Goal: Task Accomplishment & Management: Use online tool/utility

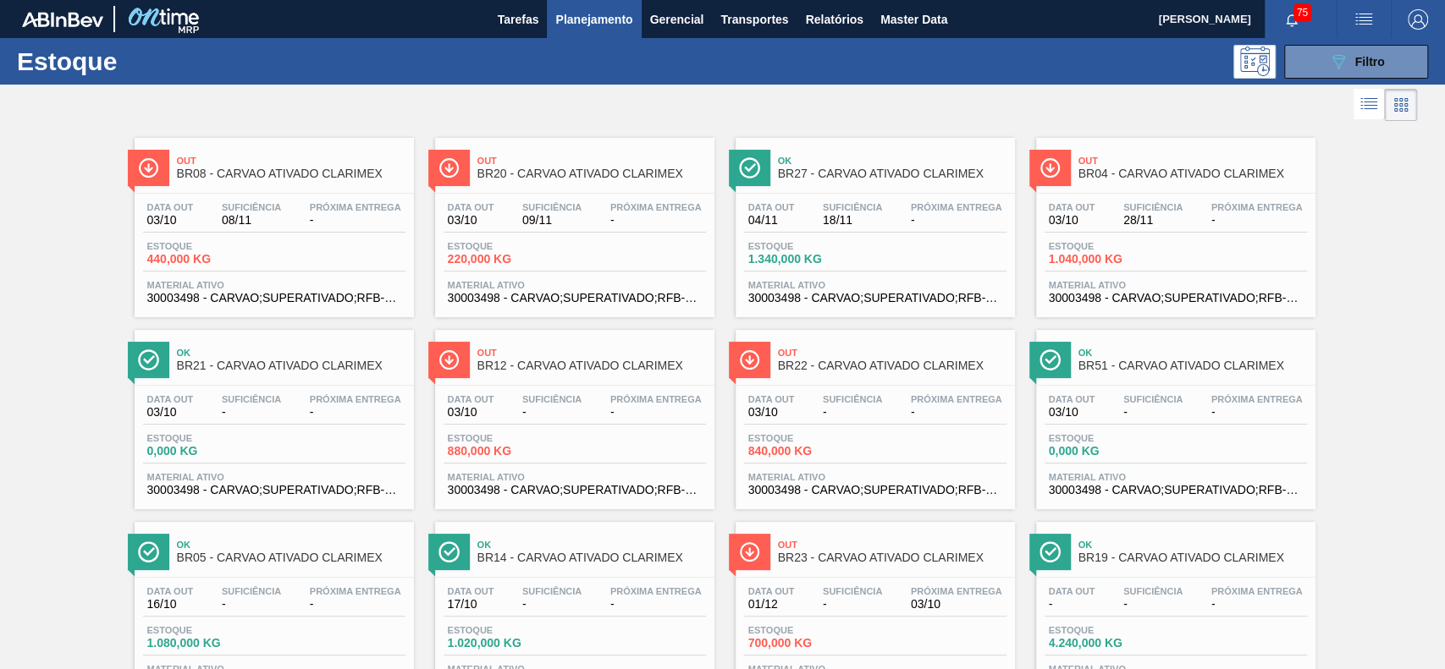
drag, startPoint x: 525, startPoint y: 129, endPoint x: 506, endPoint y: 174, distance: 48.6
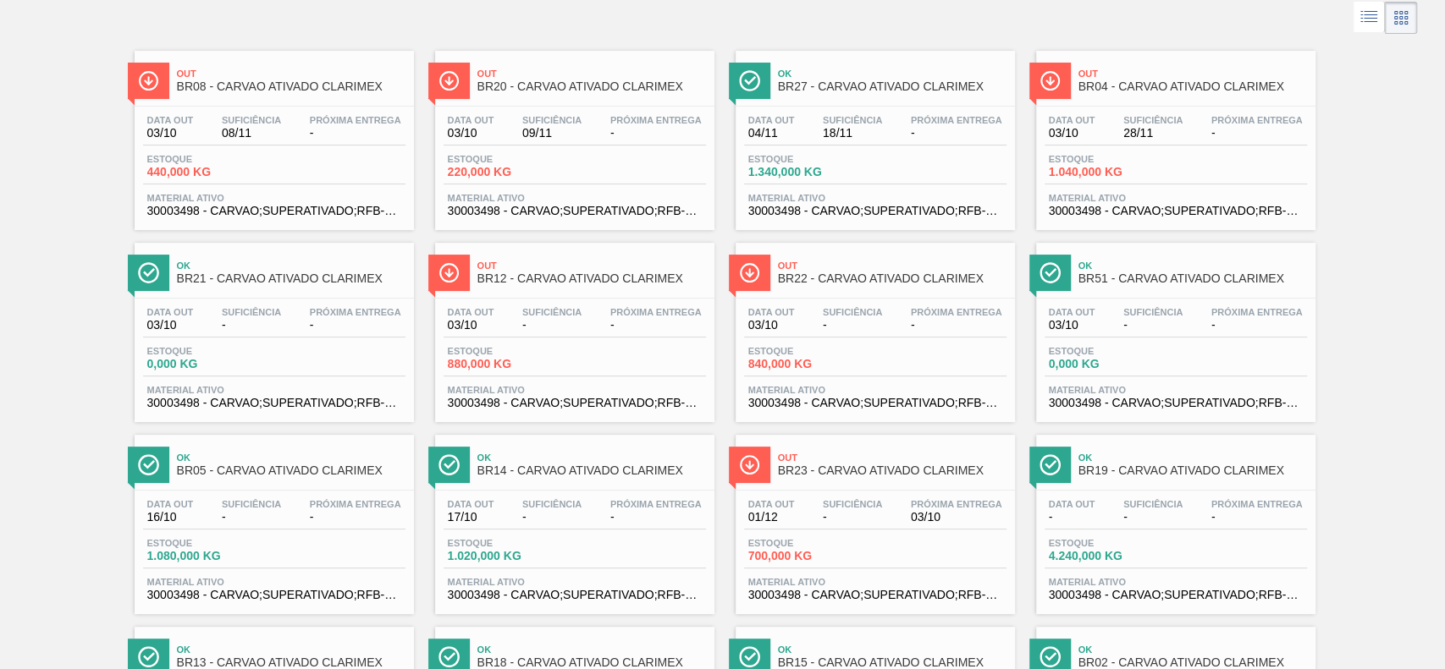
scroll to position [113, 0]
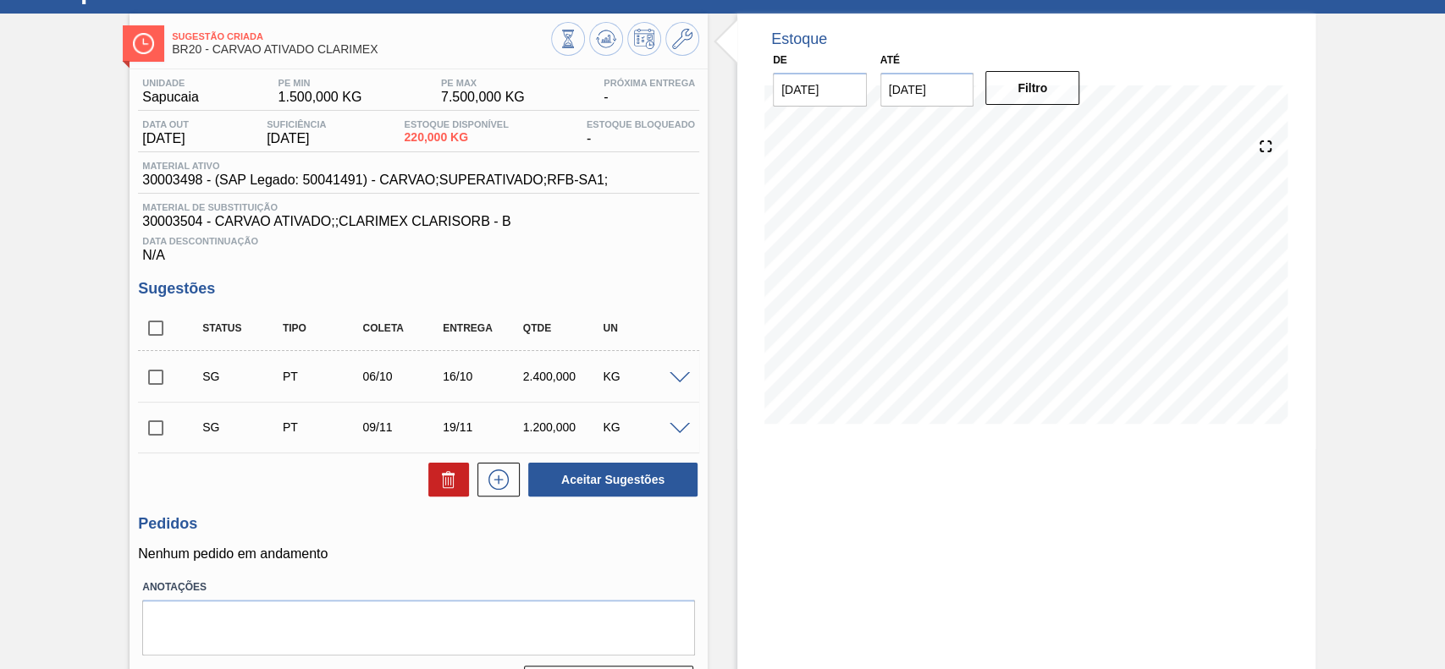
scroll to position [119, 0]
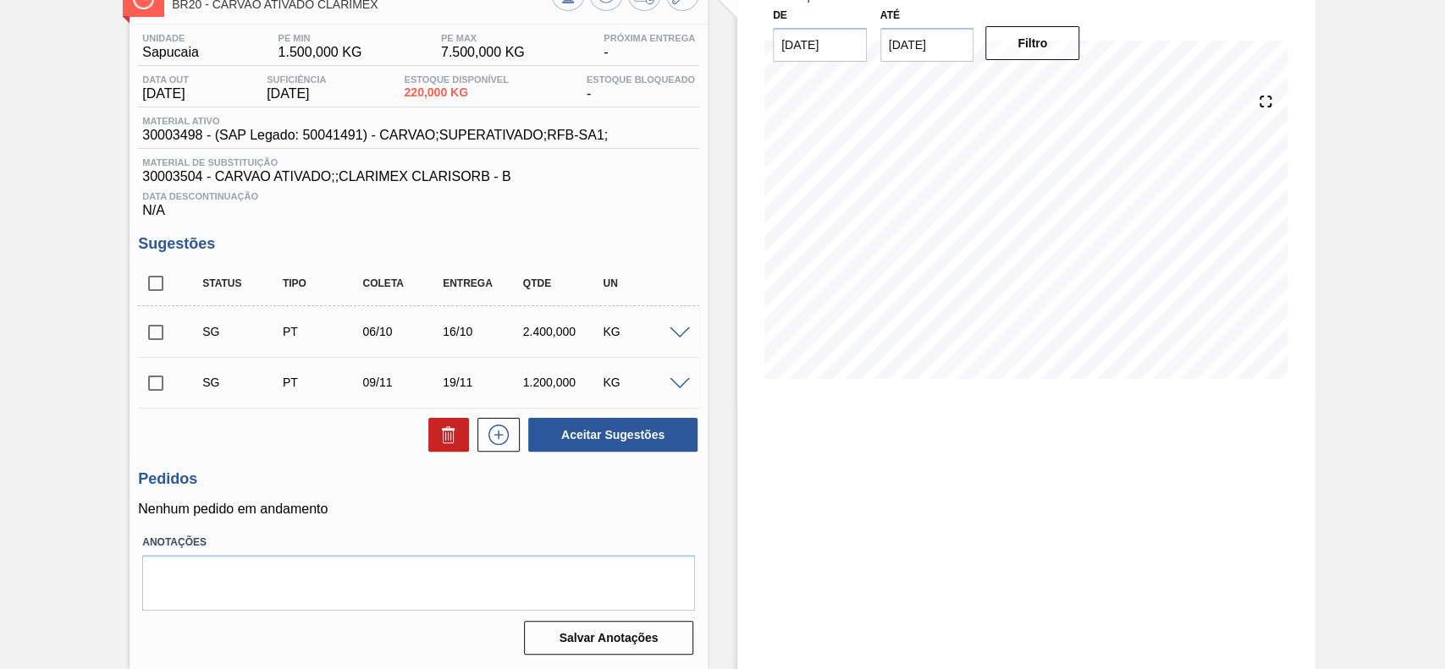
click at [675, 330] on span at bounding box center [679, 334] width 20 height 13
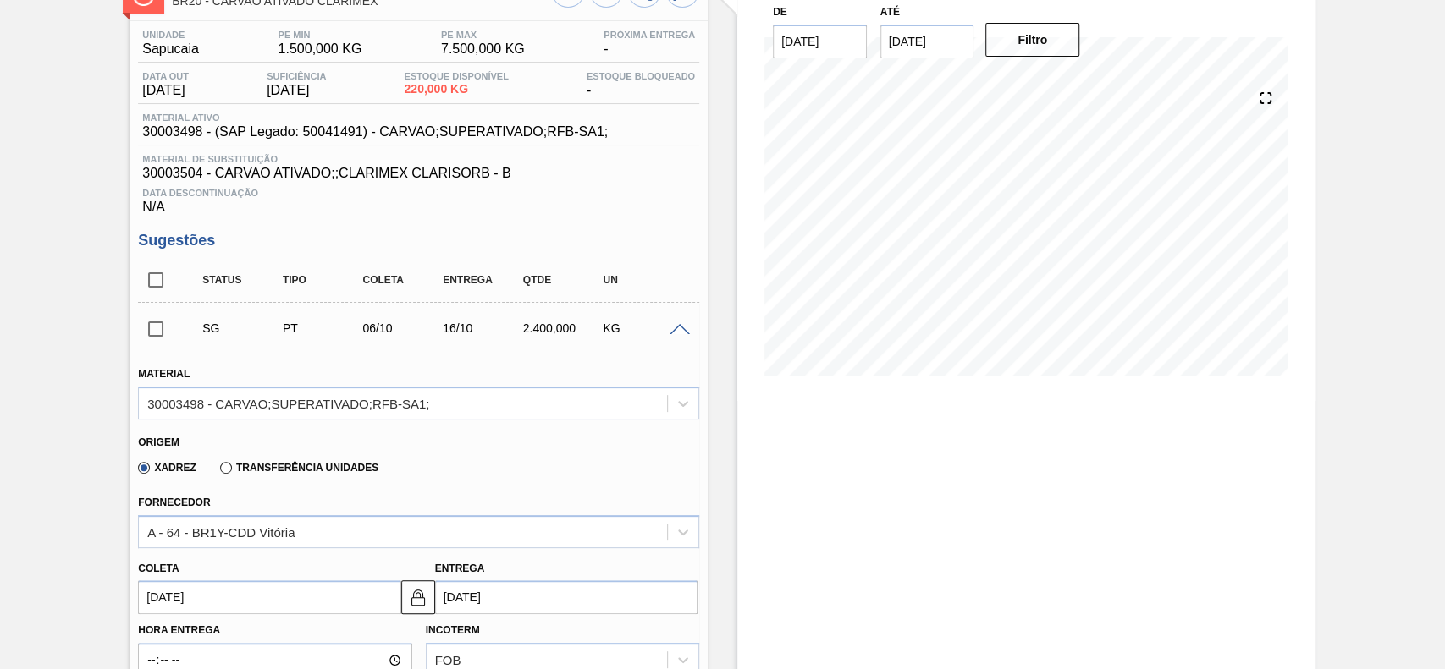
scroll to position [345, 0]
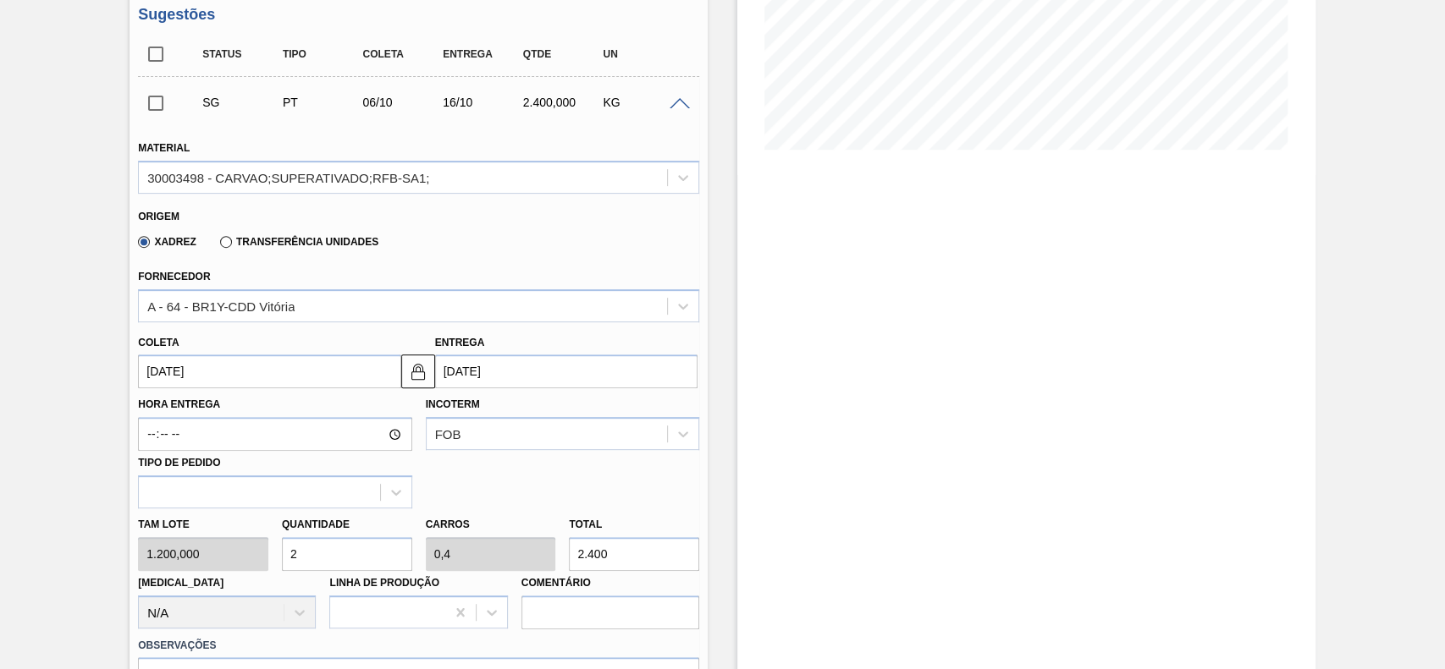
click at [258, 227] on div "Xadrez Transferência Unidades" at bounding box center [411, 239] width 547 height 33
click at [253, 235] on div "Xadrez Transferência Unidades" at bounding box center [254, 241] width 247 height 29
click at [251, 240] on label "Transferência Unidades" at bounding box center [299, 242] width 158 height 12
click at [218, 245] on input "Transferência Unidades" at bounding box center [218, 245] width 0 height 0
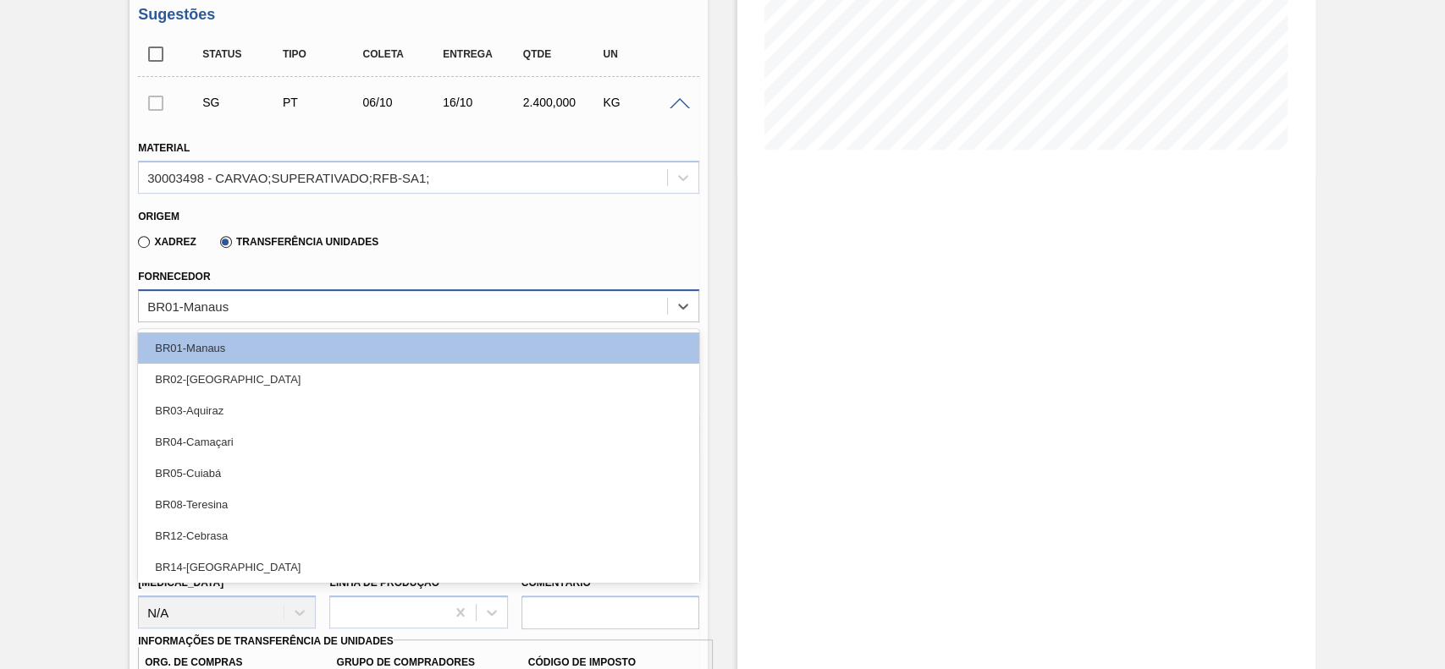
click at [284, 318] on div "BR01-Manaus" at bounding box center [403, 306] width 528 height 25
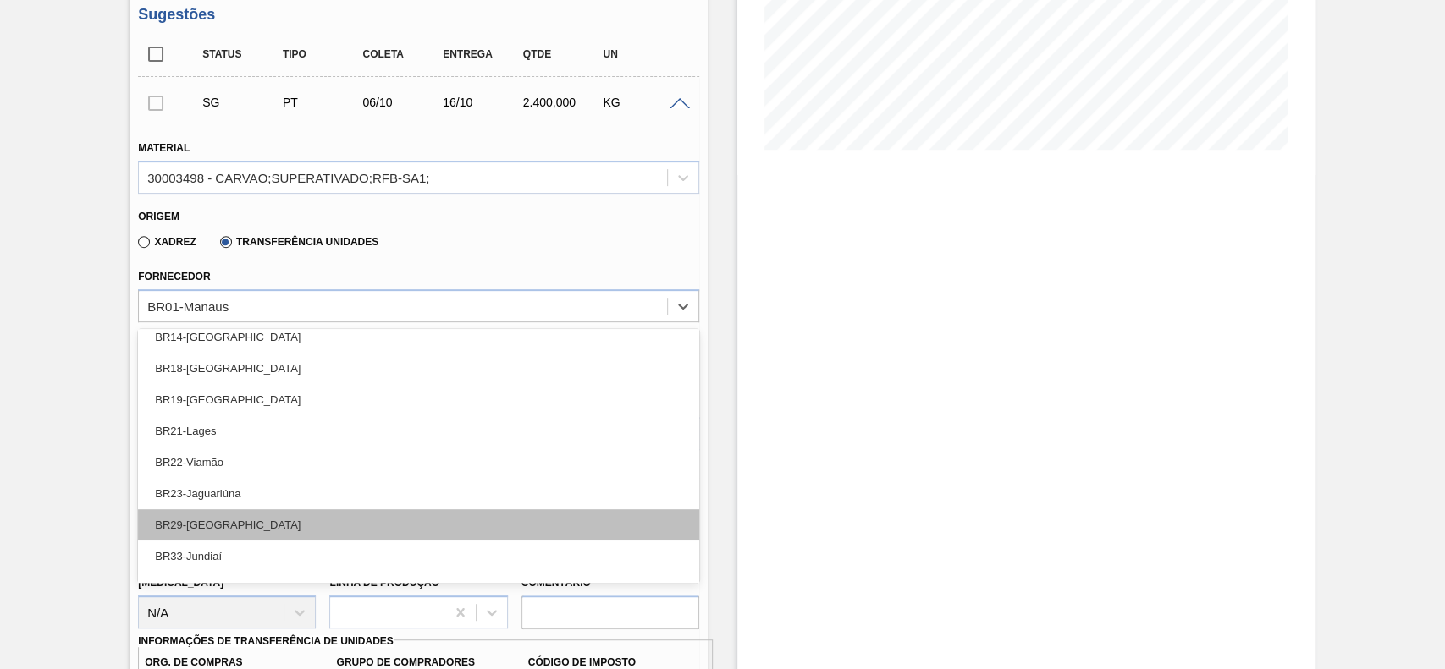
scroll to position [284, 0]
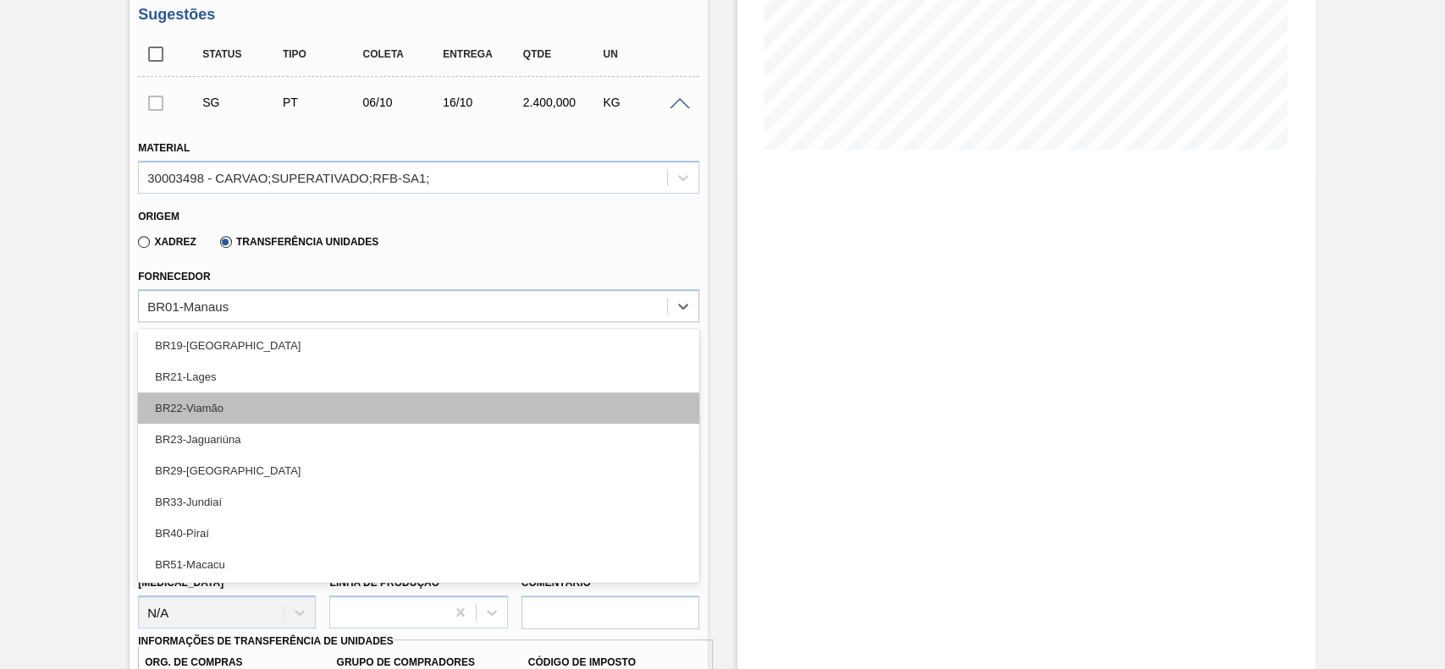
click at [253, 419] on div "BR22-Viamão" at bounding box center [418, 408] width 561 height 31
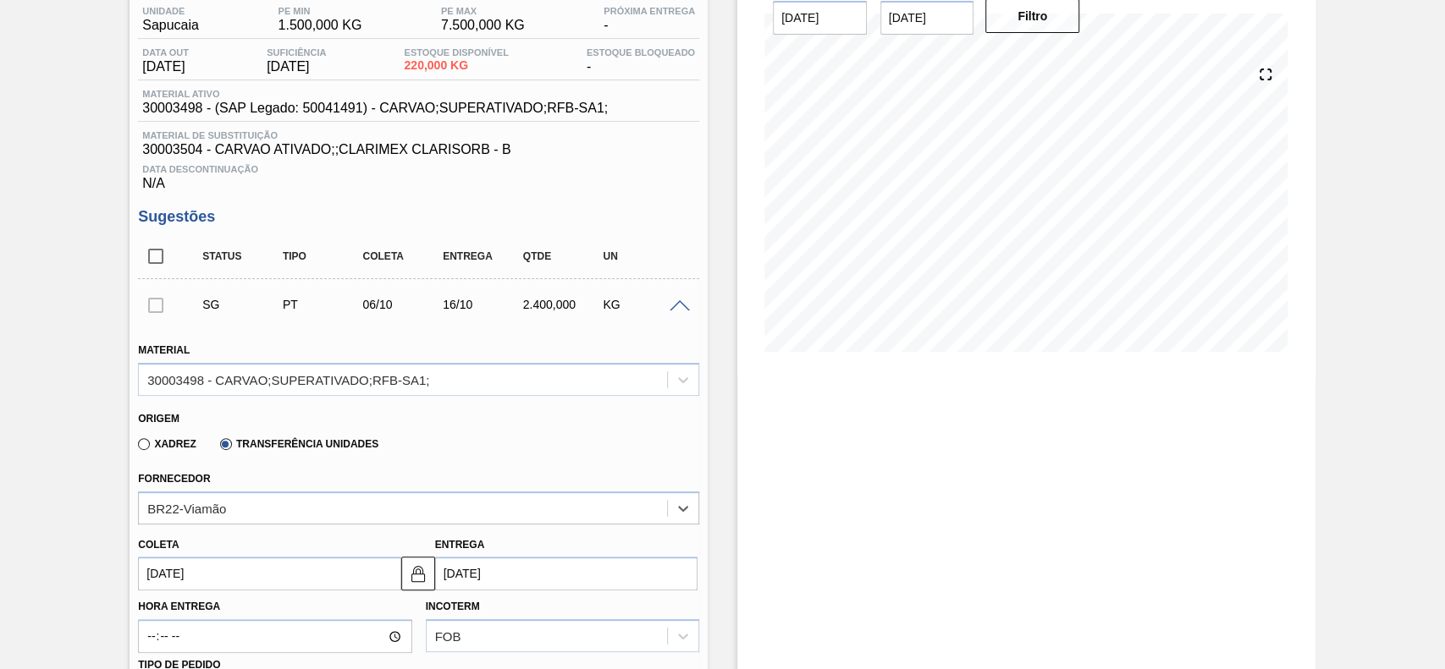
scroll to position [225, 0]
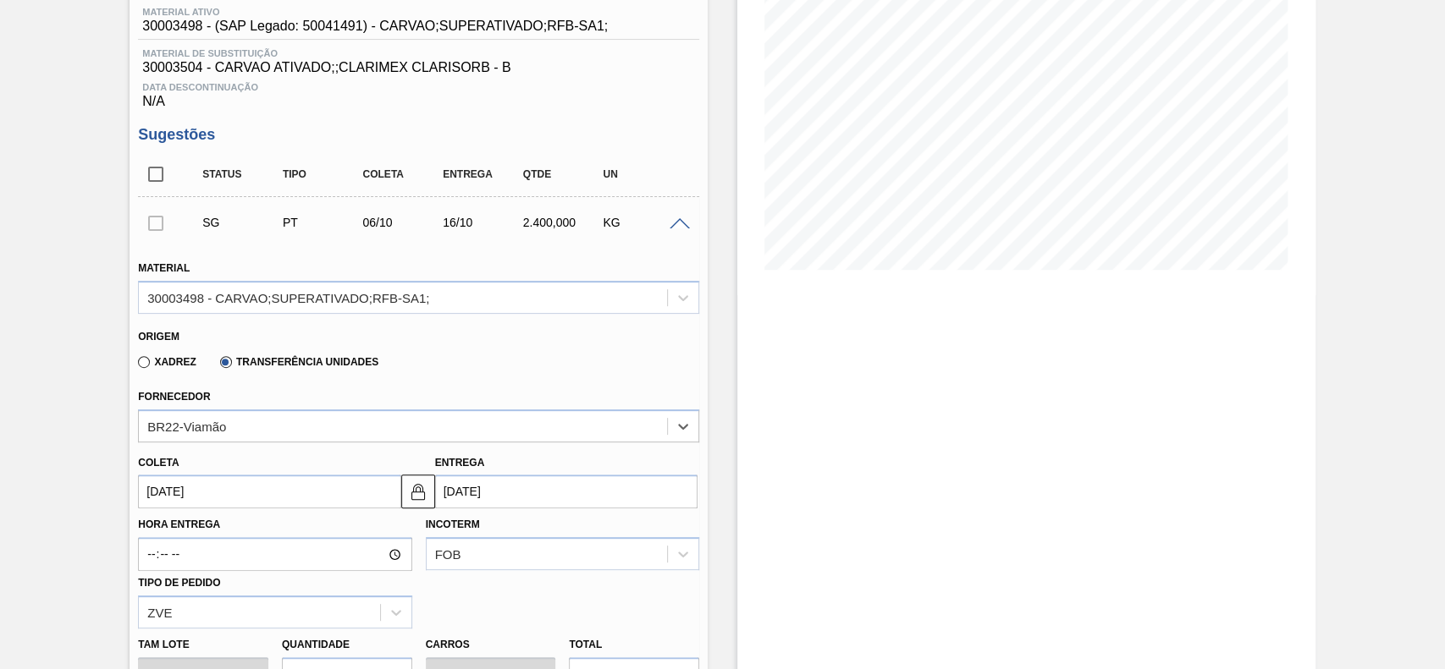
click at [344, 445] on div "Coleta 06/10/2025 Entrega 16/10/2025" at bounding box center [418, 476] width 575 height 67
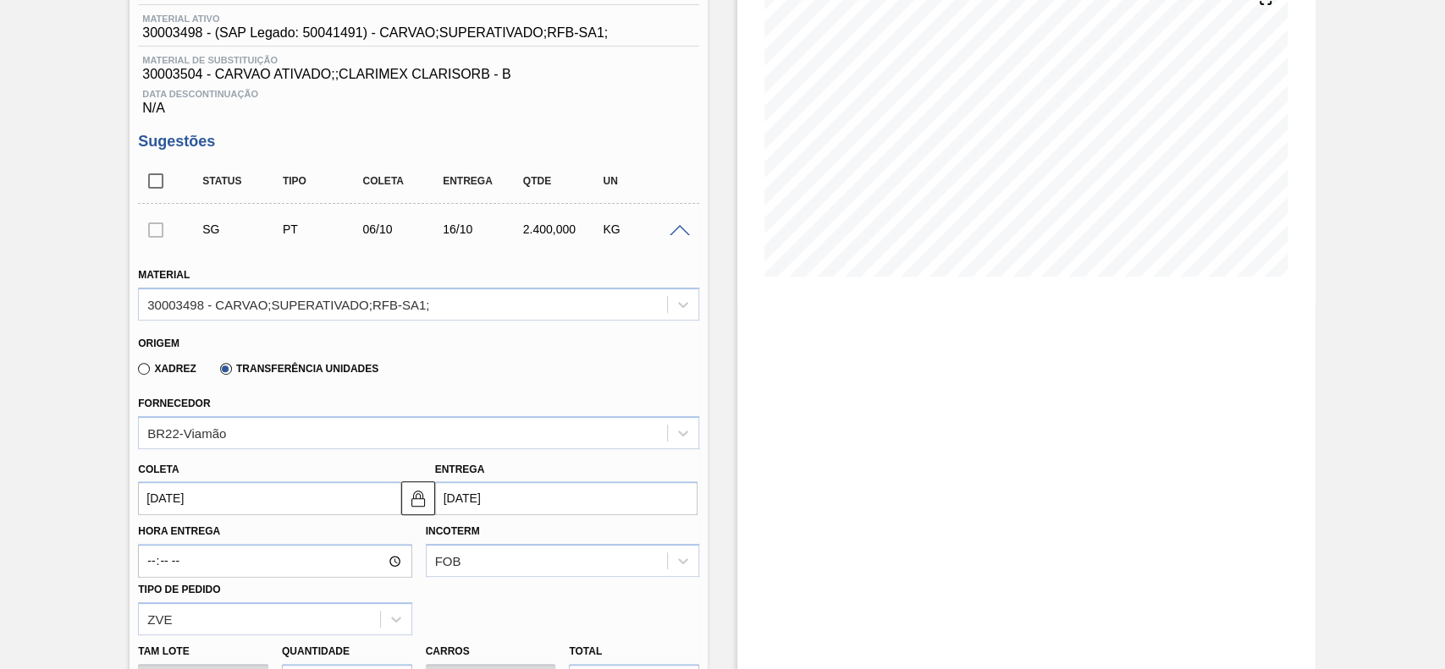
scroll to position [451, 0]
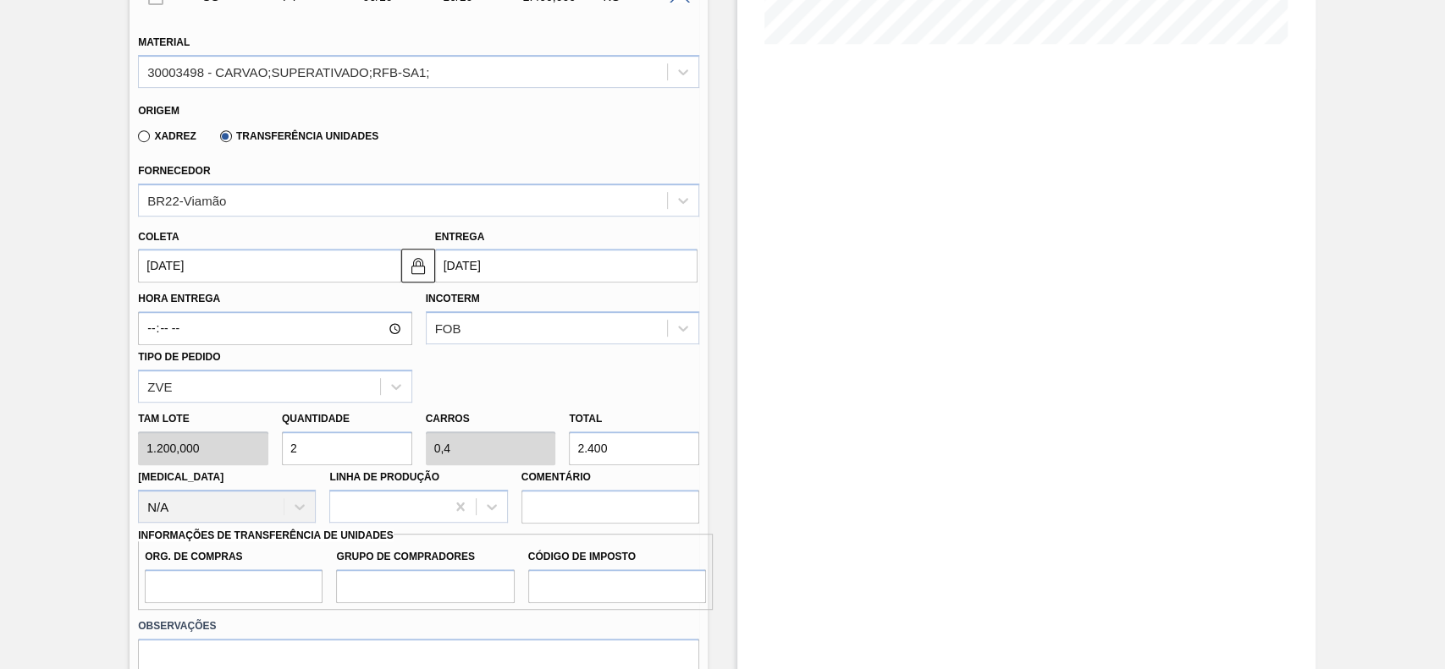
click at [251, 274] on input "06/10/2025" at bounding box center [269, 266] width 262 height 34
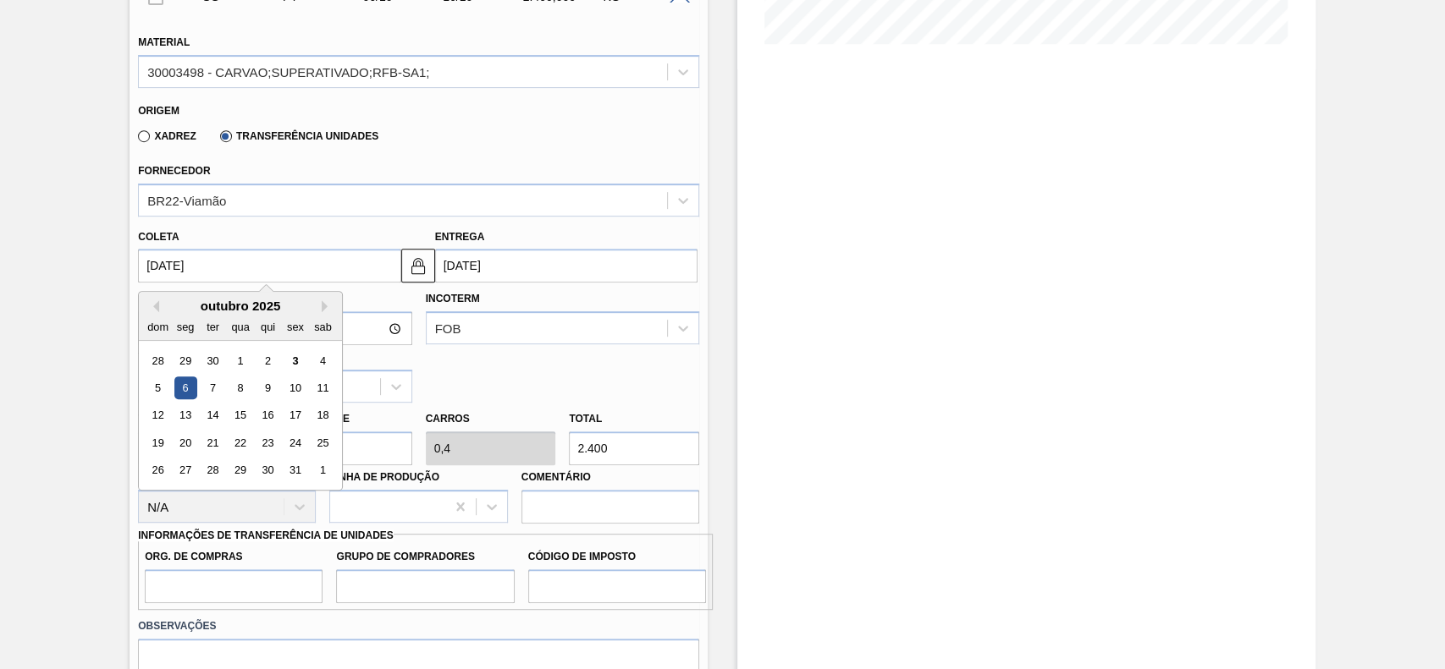
click at [251, 274] on input "06/10/2025" at bounding box center [269, 266] width 262 height 34
click at [318, 362] on div "4" at bounding box center [322, 361] width 23 height 23
type input "04/10/2025"
type input "14/10/2025"
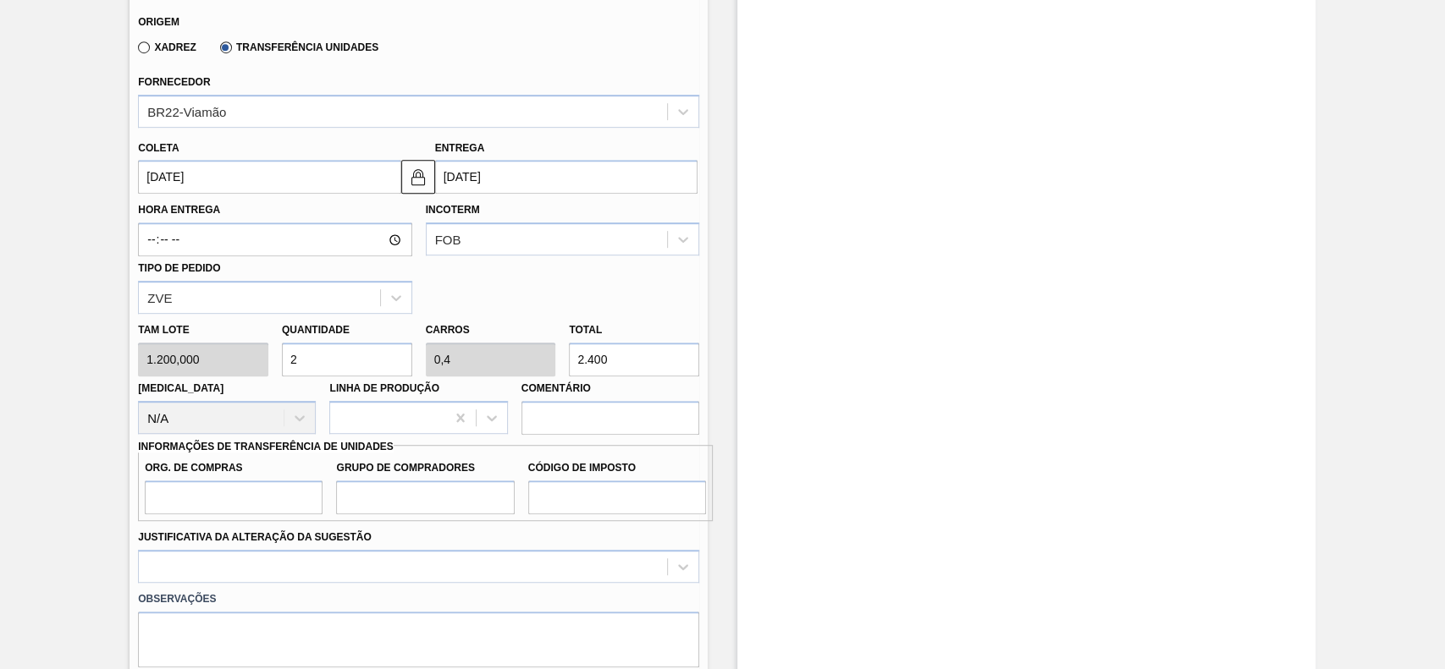
scroll to position [564, 0]
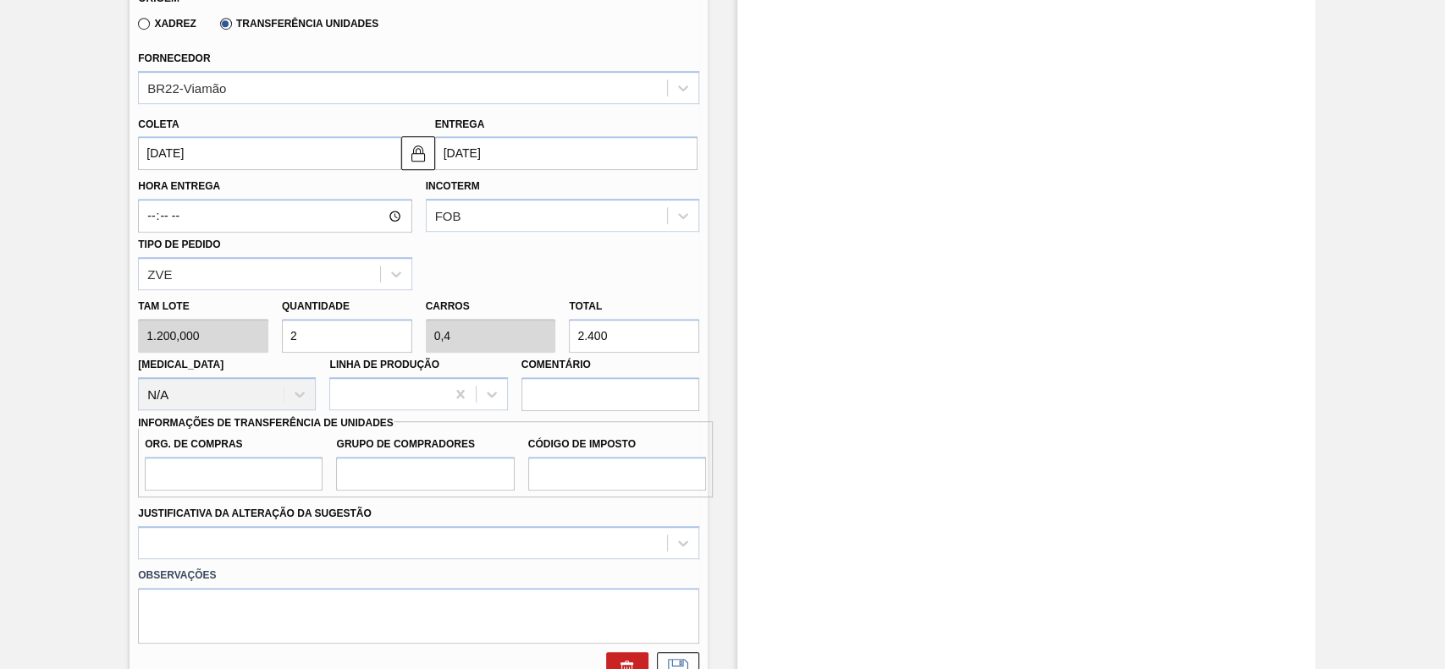
click at [676, 328] on input "2.400" at bounding box center [634, 336] width 130 height 34
type input "0,003"
type input "0,001"
type input "4"
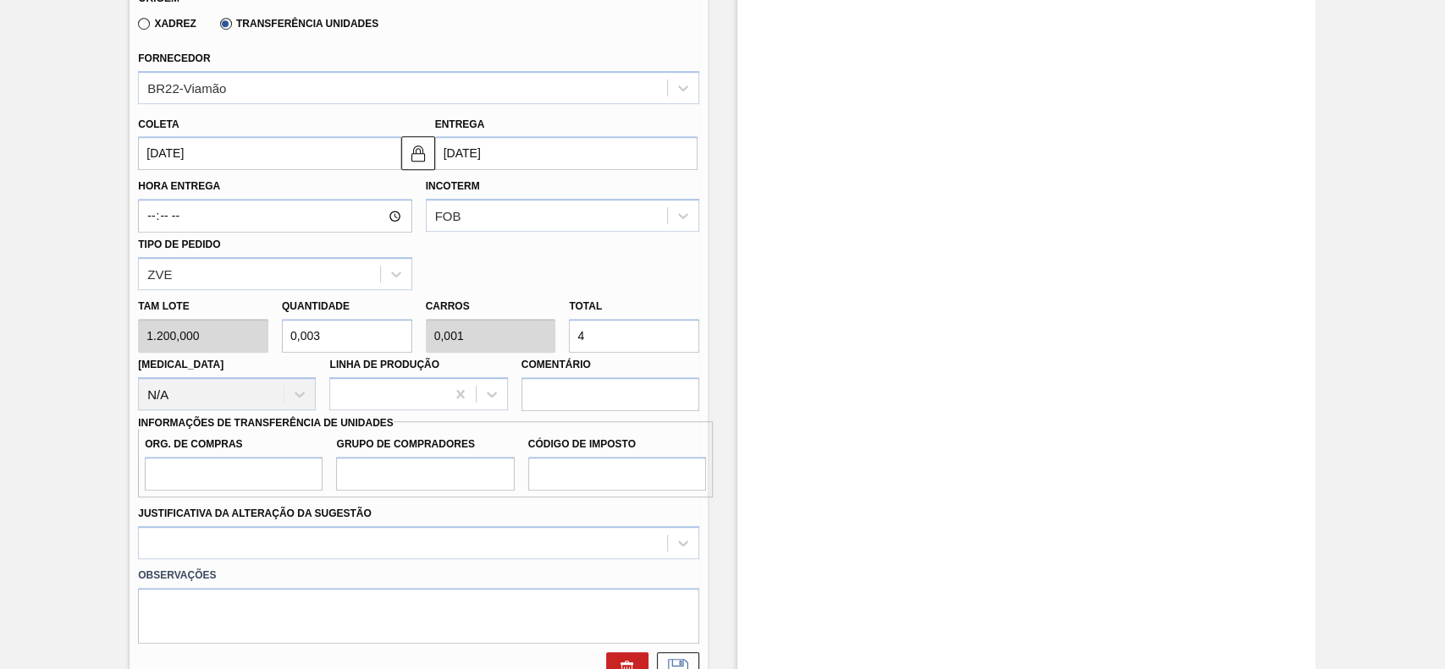
type input "0,033"
type input "0,007"
type input "40"
type input "0,333"
type input "0,067"
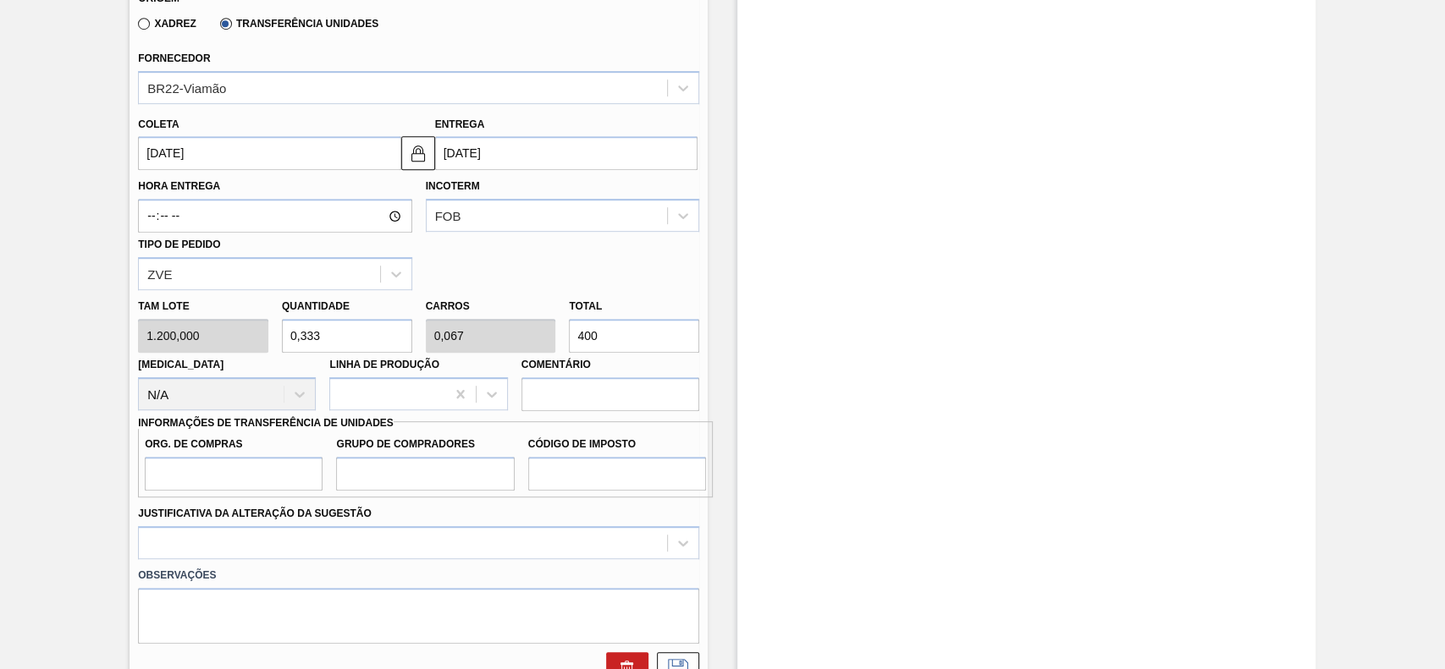
type input "400"
drag, startPoint x: 167, startPoint y: 483, endPoint x: 187, endPoint y: 511, distance: 34.5
click at [167, 483] on input "Org. de Compras" at bounding box center [234, 474] width 178 height 34
type input "BR00"
drag, startPoint x: 445, startPoint y: 471, endPoint x: 448, endPoint y: 493, distance: 21.3
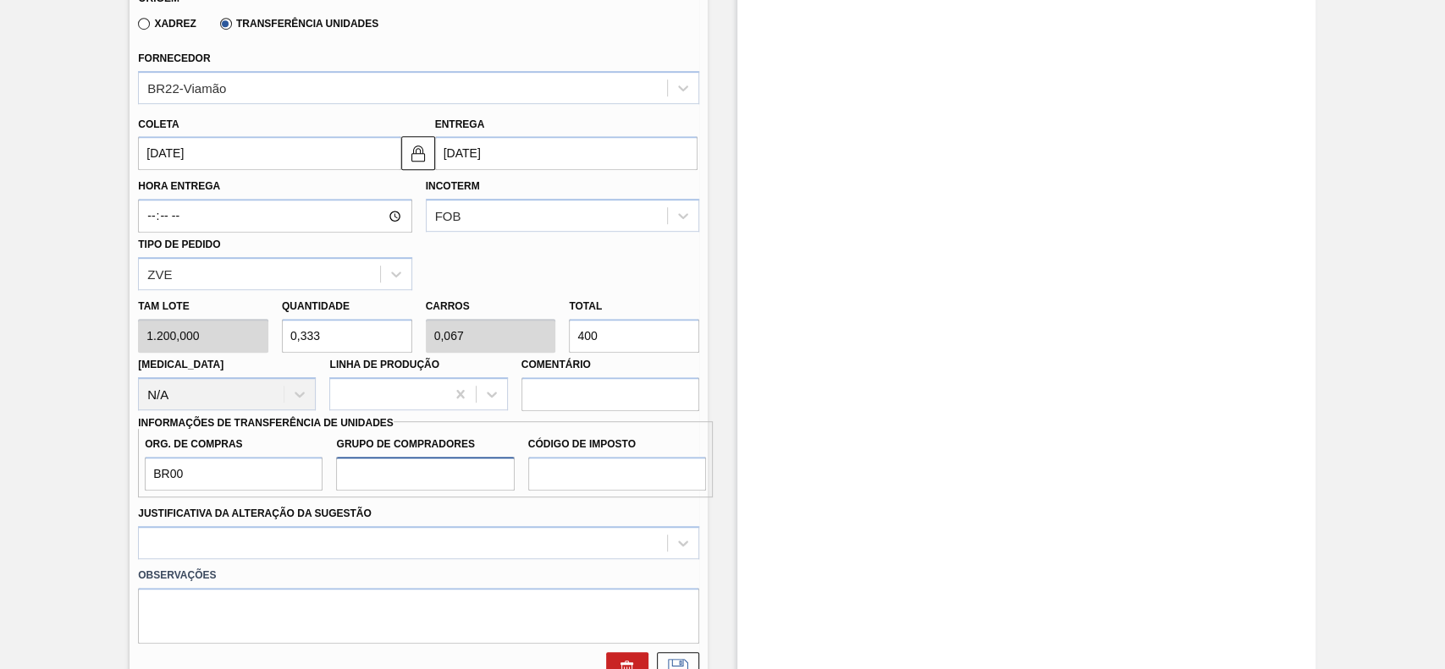
click at [445, 471] on input "Grupo de Compradores" at bounding box center [425, 474] width 178 height 34
click at [628, 477] on input "Código de Imposto" at bounding box center [617, 474] width 178 height 34
click at [448, 477] on input "Grupo de Compradores" at bounding box center [425, 474] width 178 height 34
type input "A01"
click at [572, 469] on input "Código de Imposto" at bounding box center [617, 474] width 178 height 34
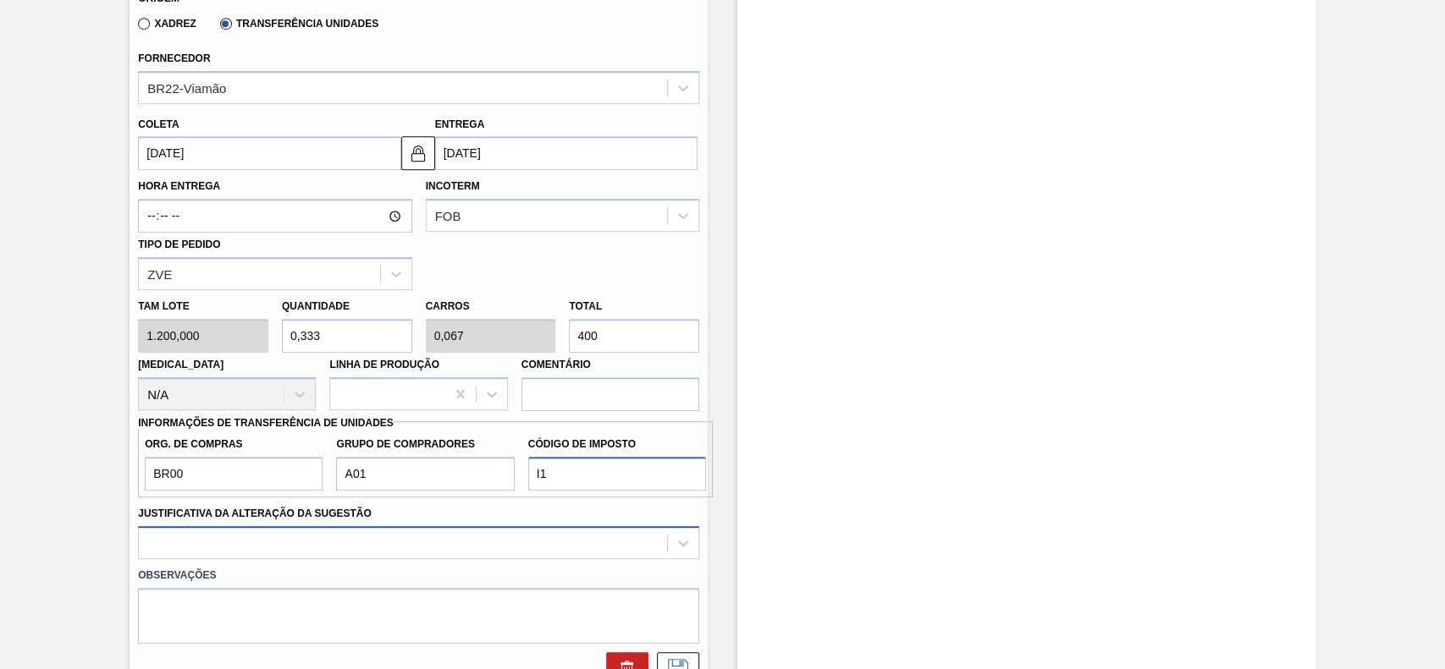
type input "I1"
click at [433, 546] on div at bounding box center [418, 542] width 561 height 33
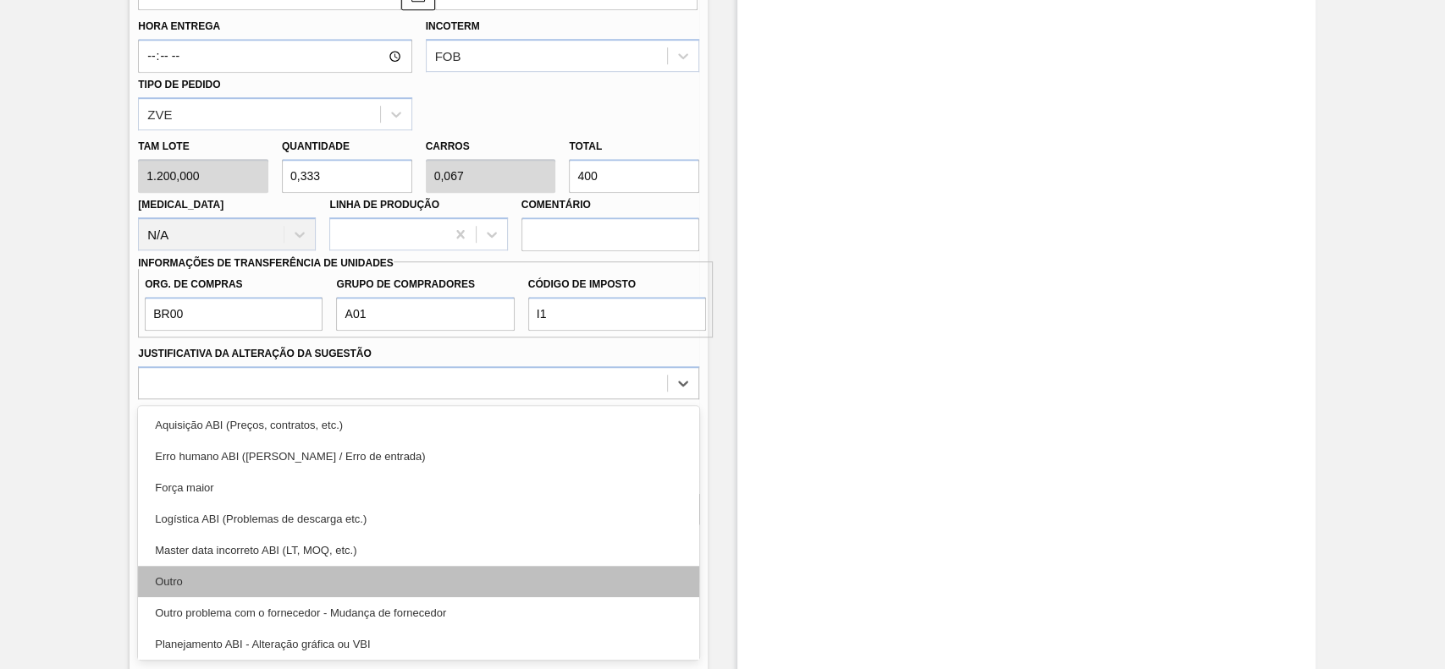
click at [339, 581] on div "Outro" at bounding box center [418, 581] width 561 height 31
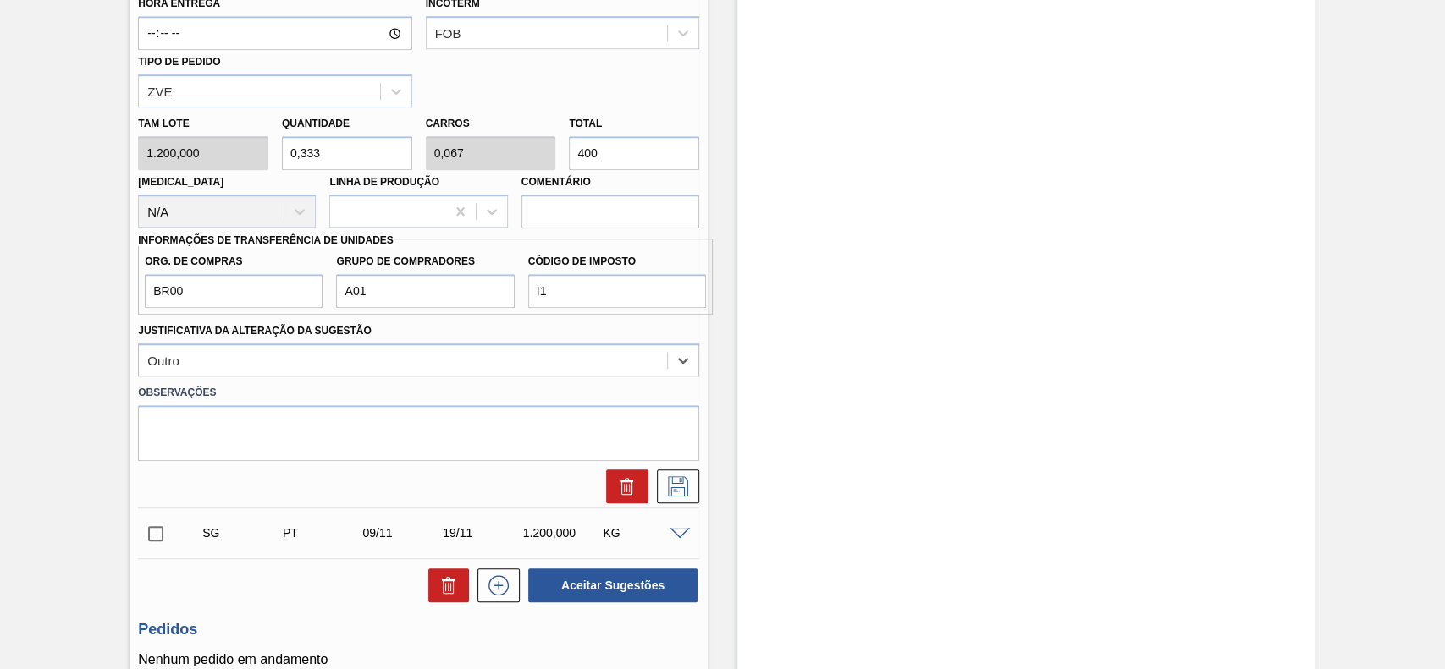
scroll to position [836, 0]
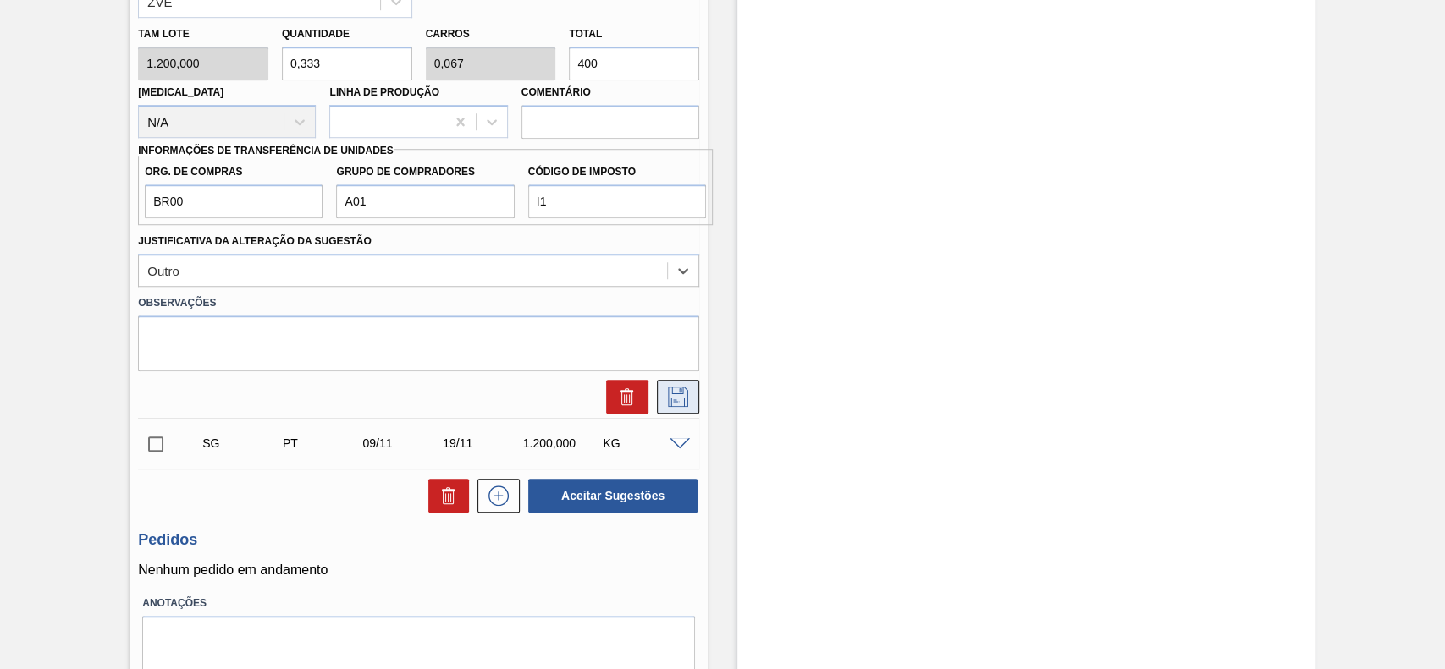
click at [690, 406] on icon at bounding box center [677, 397] width 27 height 20
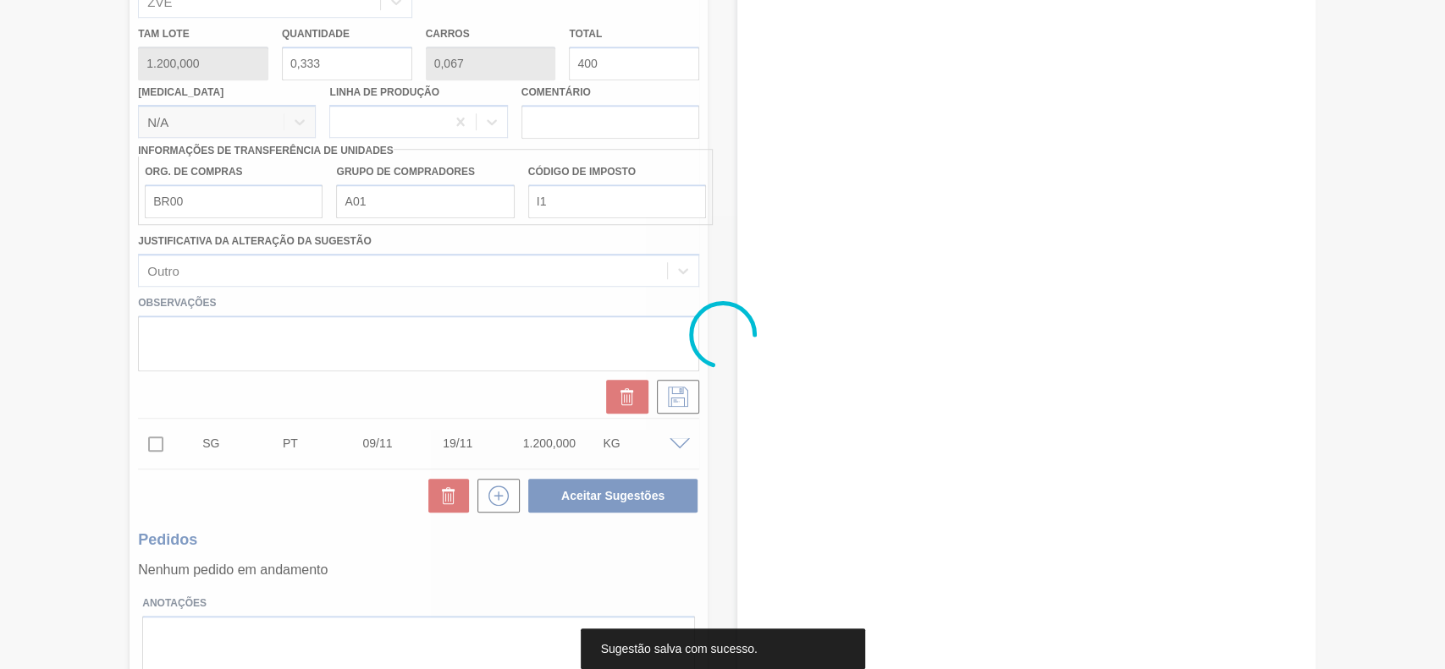
scroll to position [119, 0]
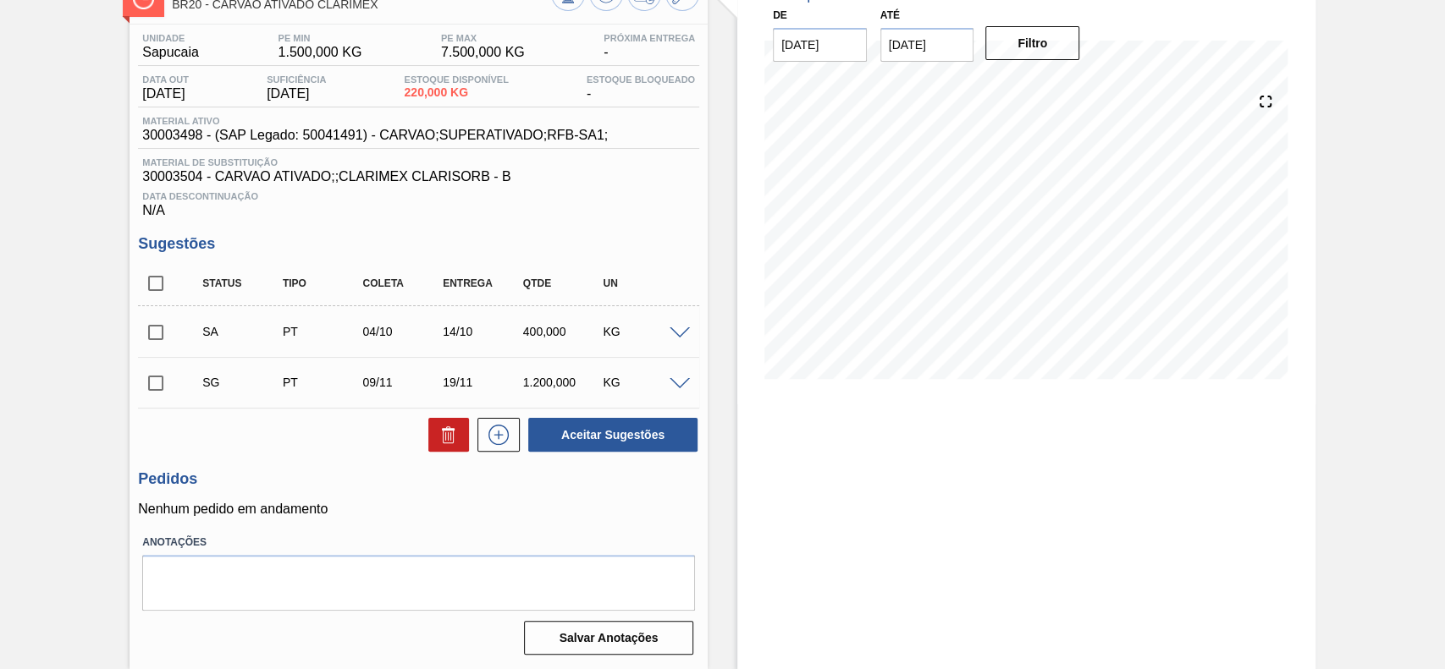
click at [156, 337] on input "checkbox" at bounding box center [156, 333] width 36 height 36
click at [677, 328] on span at bounding box center [679, 334] width 20 height 13
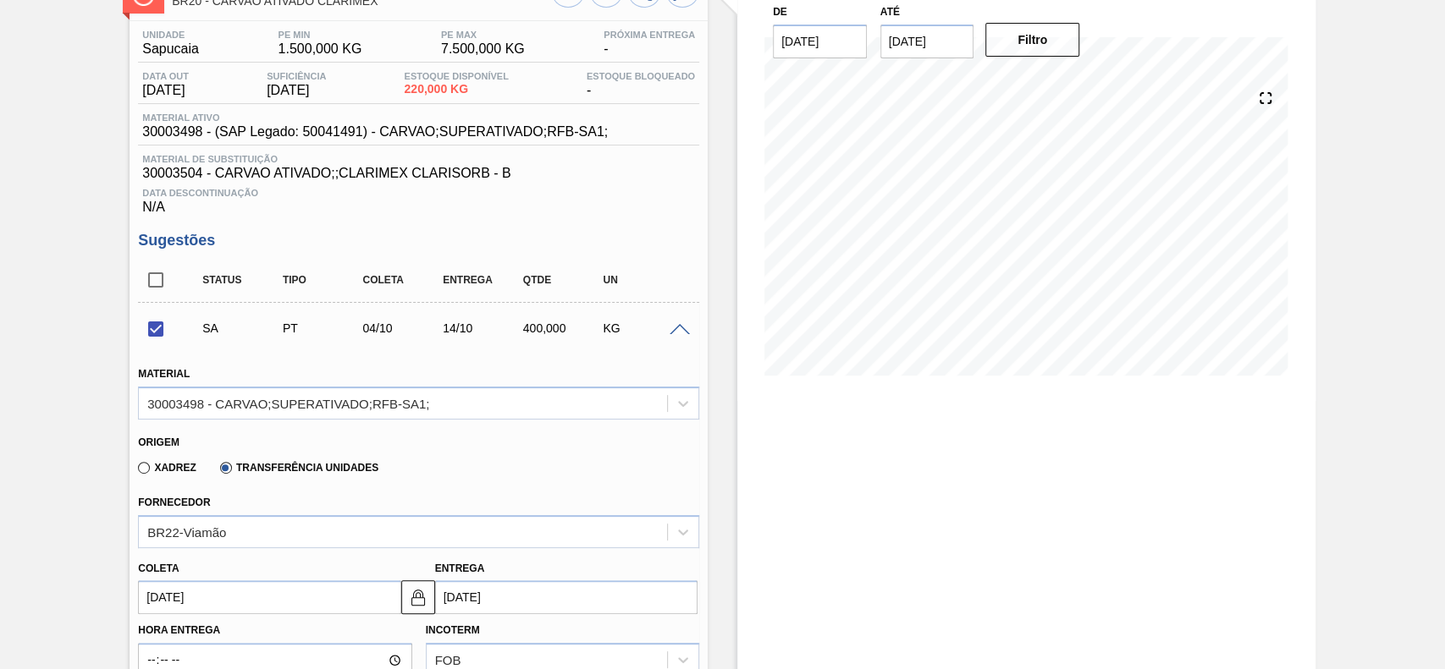
click at [677, 328] on span at bounding box center [679, 330] width 20 height 13
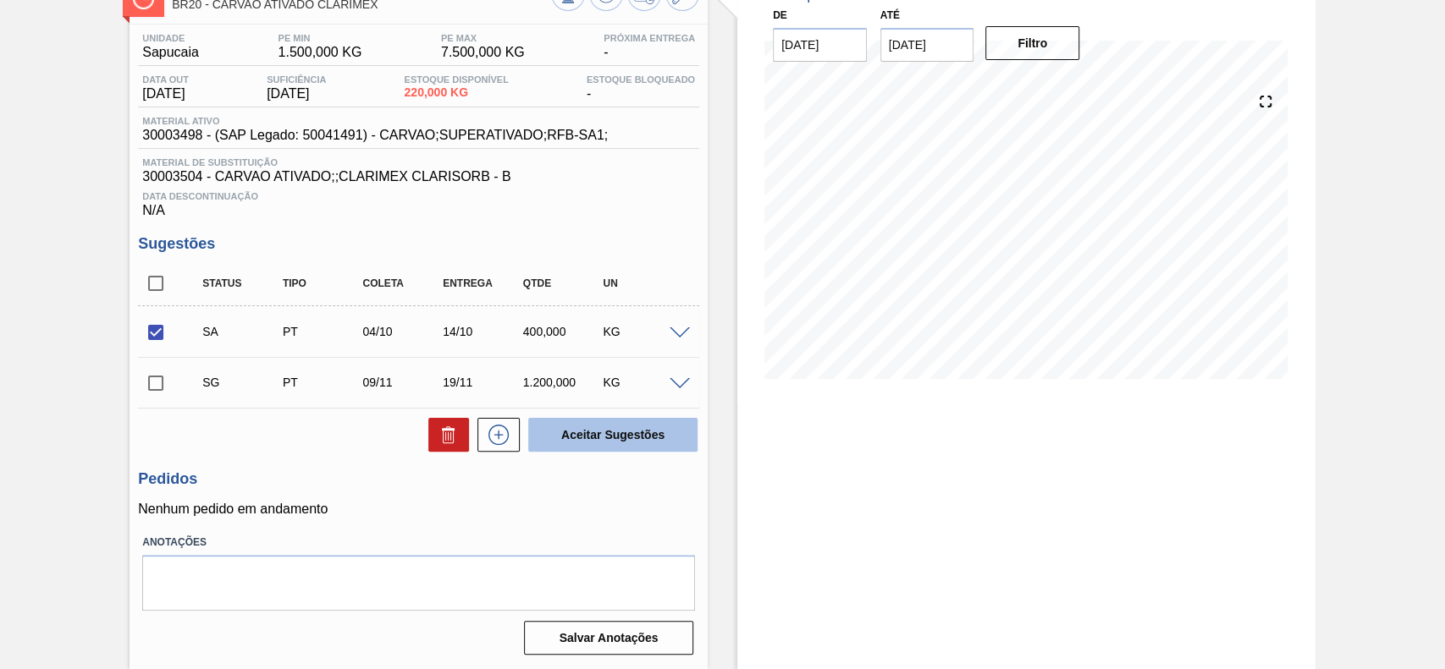
click at [636, 438] on button "Aceitar Sugestões" at bounding box center [612, 435] width 169 height 34
checkbox input "false"
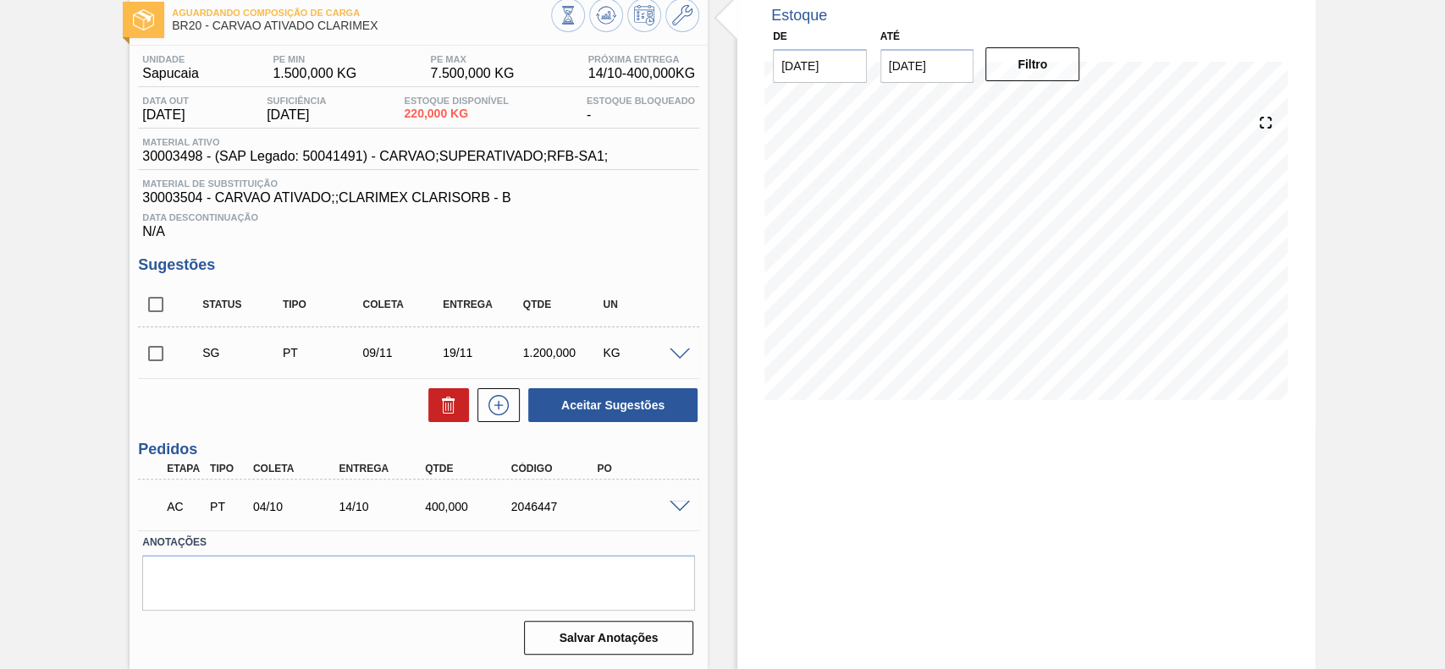
scroll to position [96, 0]
click at [660, 501] on div "AC PT 04/10 14/10 400,000 2046447" at bounding box center [414, 505] width 516 height 34
click at [677, 504] on span at bounding box center [679, 507] width 20 height 13
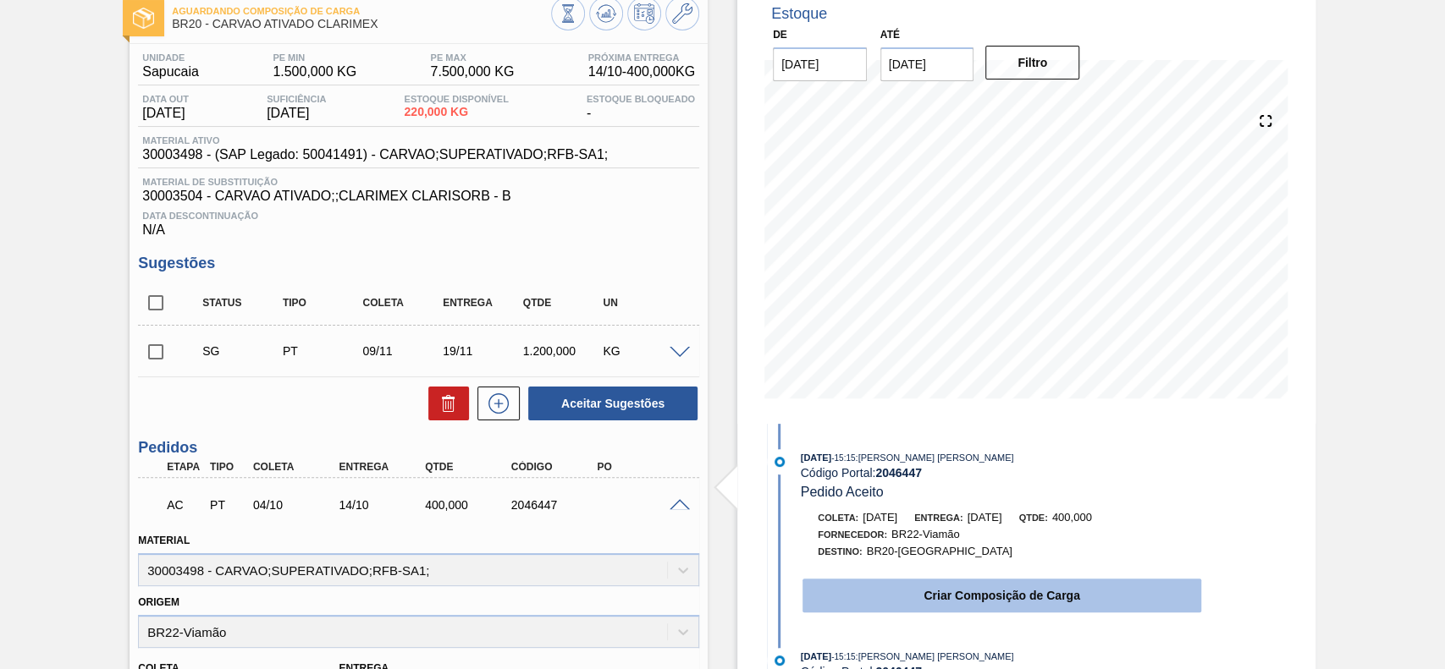
click at [989, 590] on button "Criar Composição de Carga" at bounding box center [1001, 596] width 399 height 34
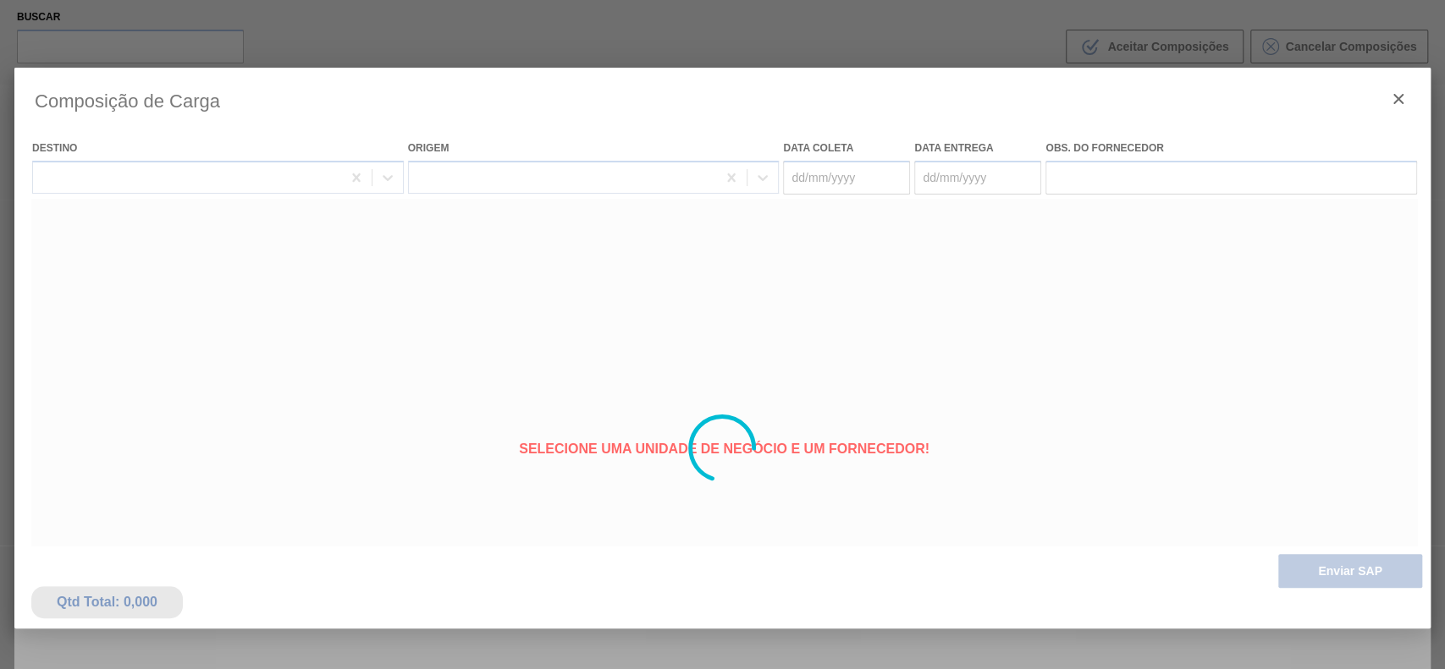
type coleta "04/10/2025"
type Entrega "14/10/2025"
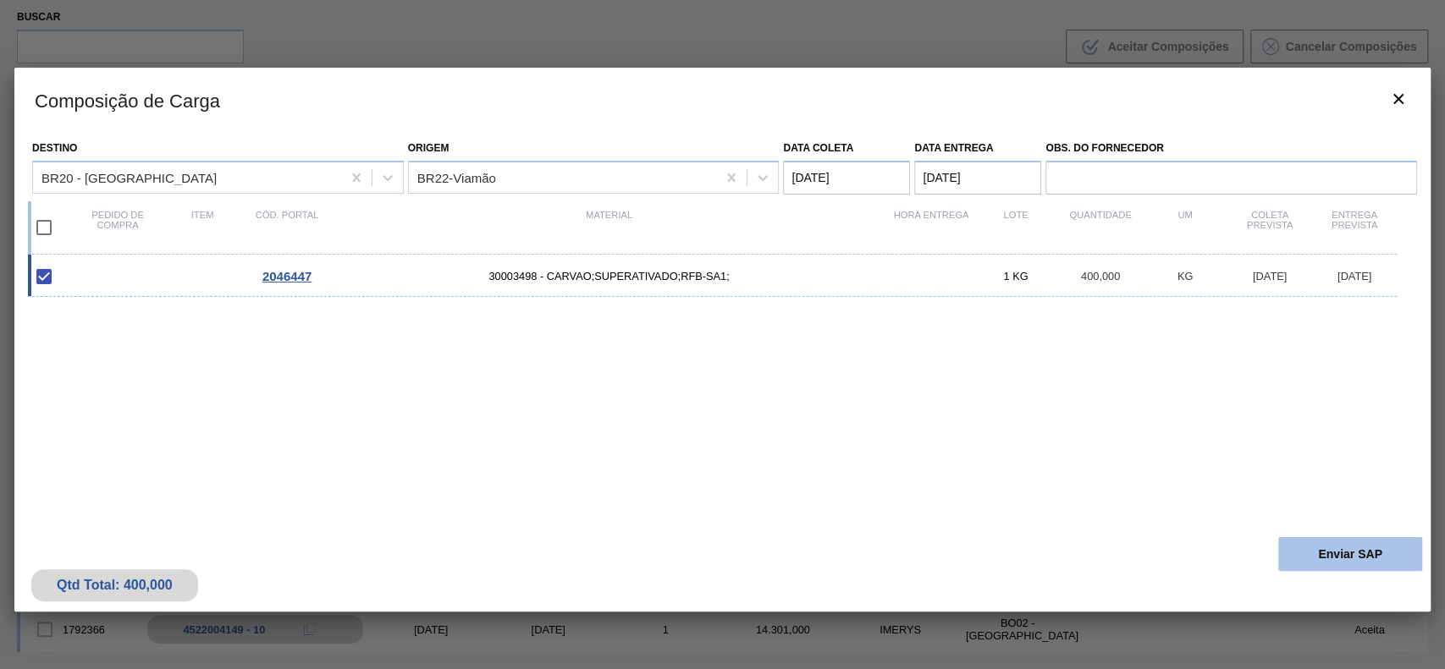
click at [1408, 565] on button "Enviar SAP" at bounding box center [1350, 554] width 144 height 34
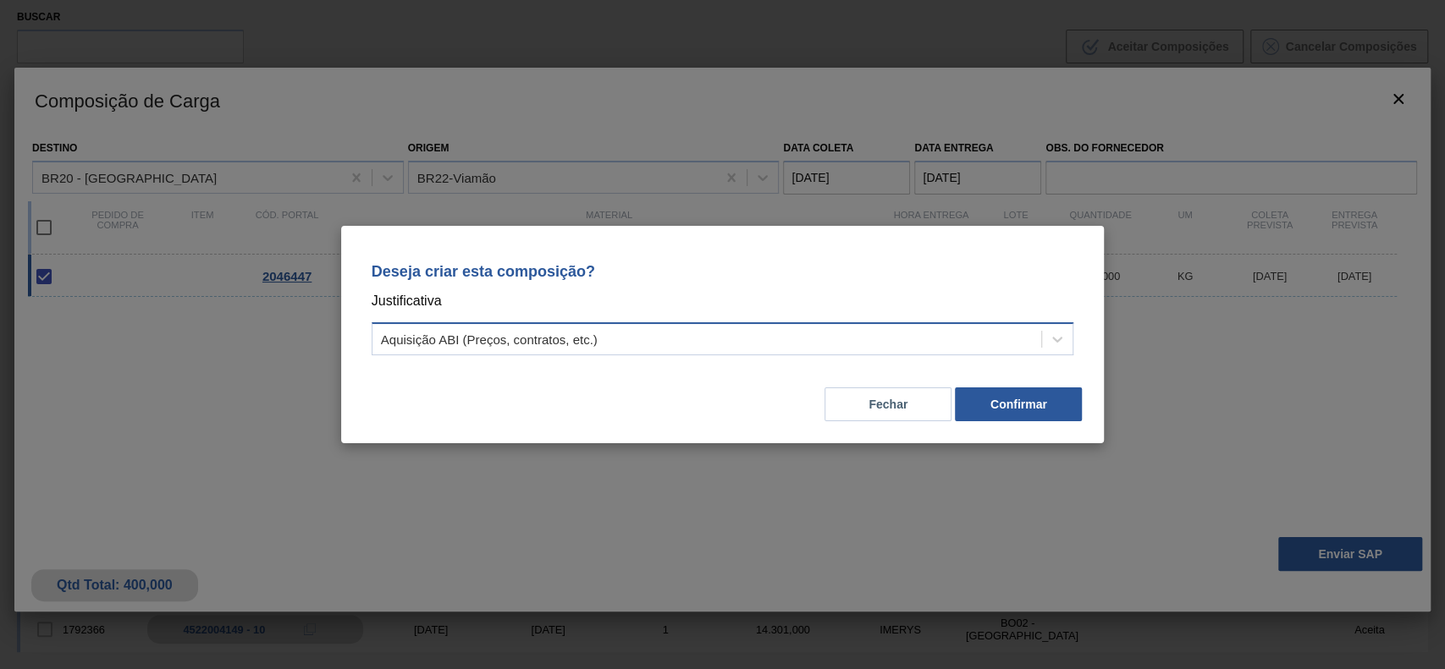
click at [853, 344] on div "Aquisição ABI (Preços, contratos, etc.)" at bounding box center [706, 340] width 669 height 25
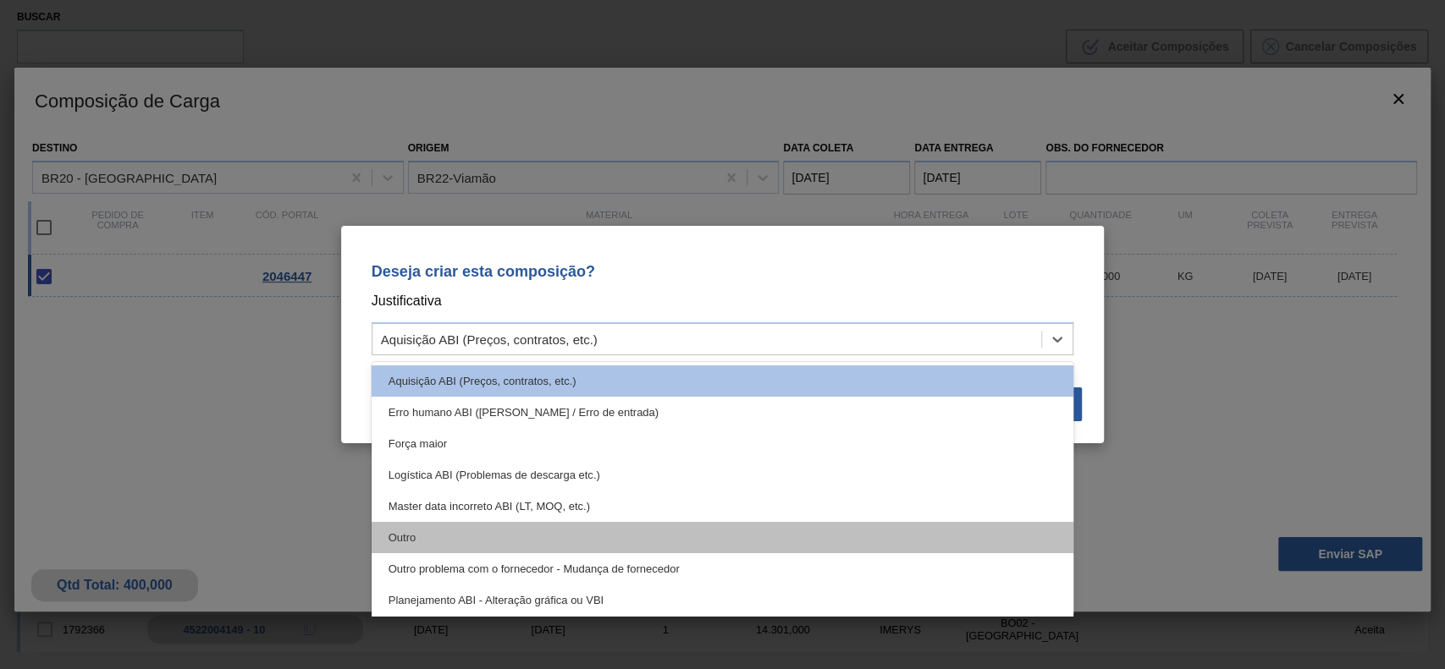
click at [536, 532] on div "Outro" at bounding box center [723, 537] width 703 height 31
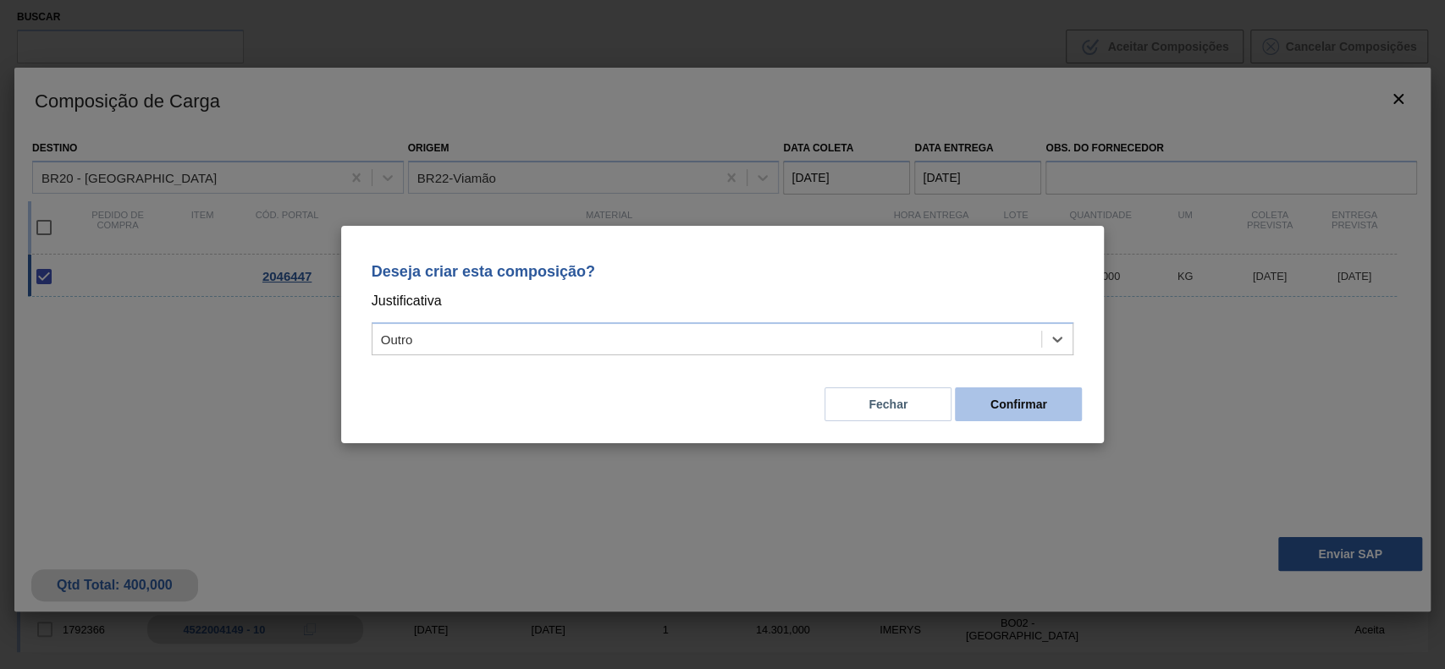
click at [1000, 396] on button "Confirmar" at bounding box center [1018, 405] width 127 height 34
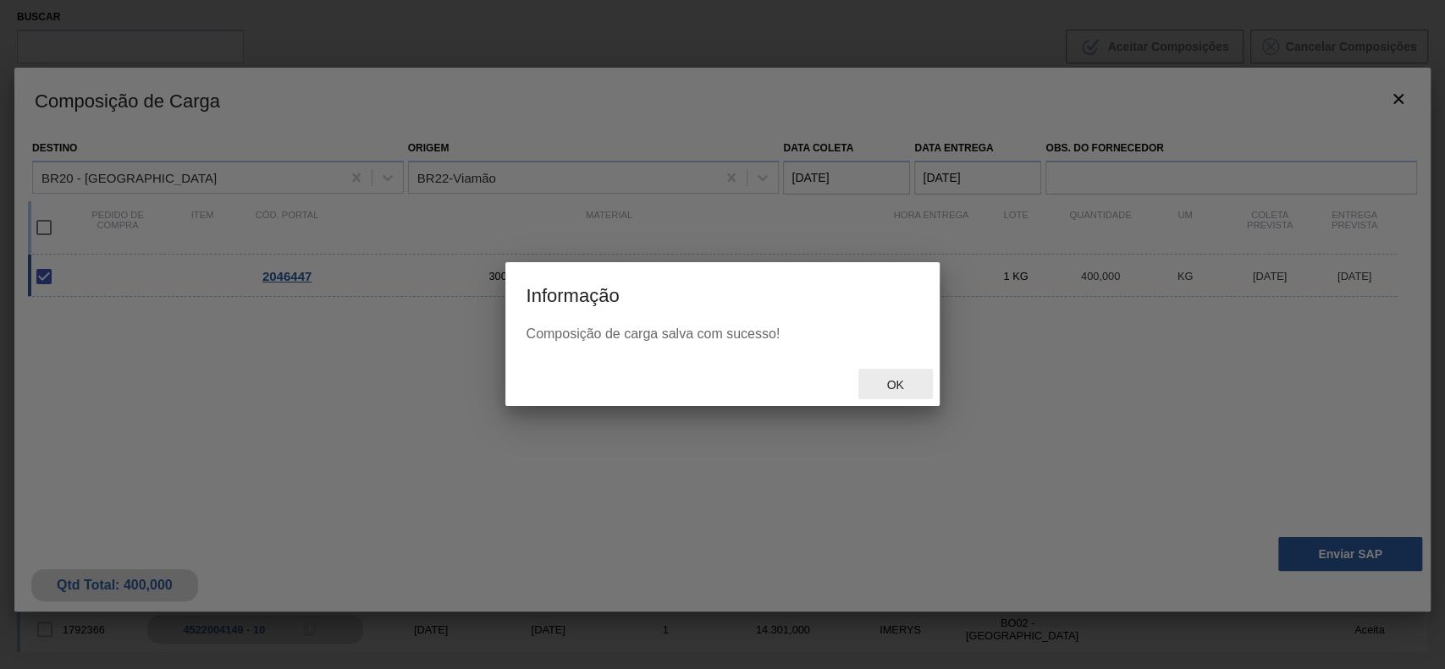
click at [890, 370] on div "Ok" at bounding box center [895, 384] width 74 height 31
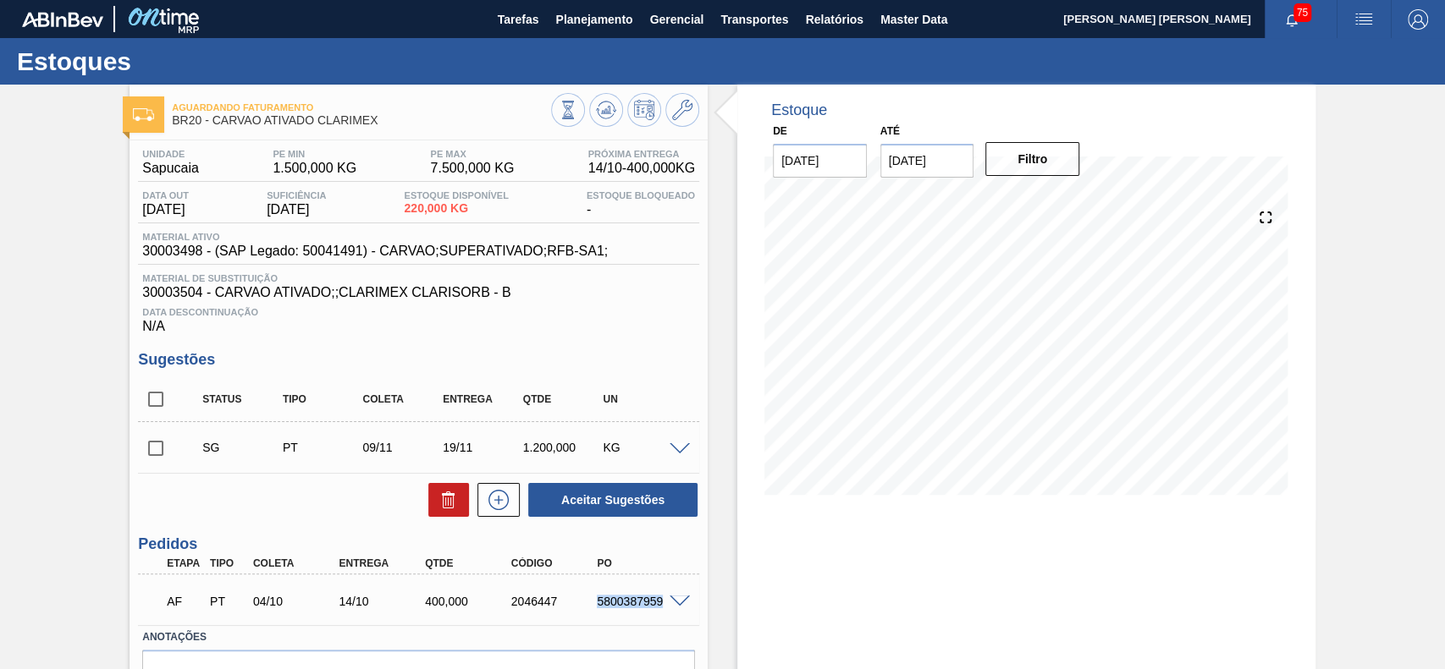
drag, startPoint x: 593, startPoint y: 611, endPoint x: 658, endPoint y: 613, distance: 65.2
click at [658, 613] on div "AF PT 04/10 14/10 400,000 2046447 5800387959" at bounding box center [414, 600] width 516 height 34
copy div "5800387959"
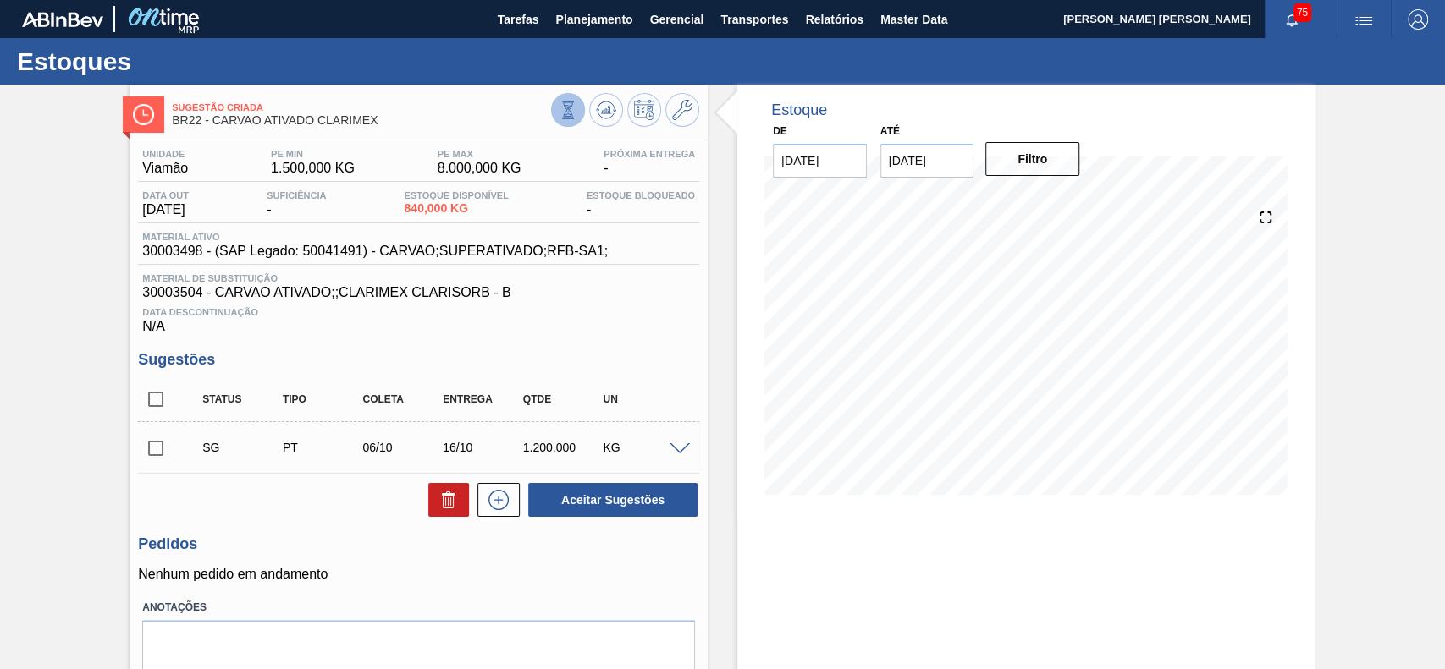
click at [576, 123] on button at bounding box center [568, 110] width 34 height 34
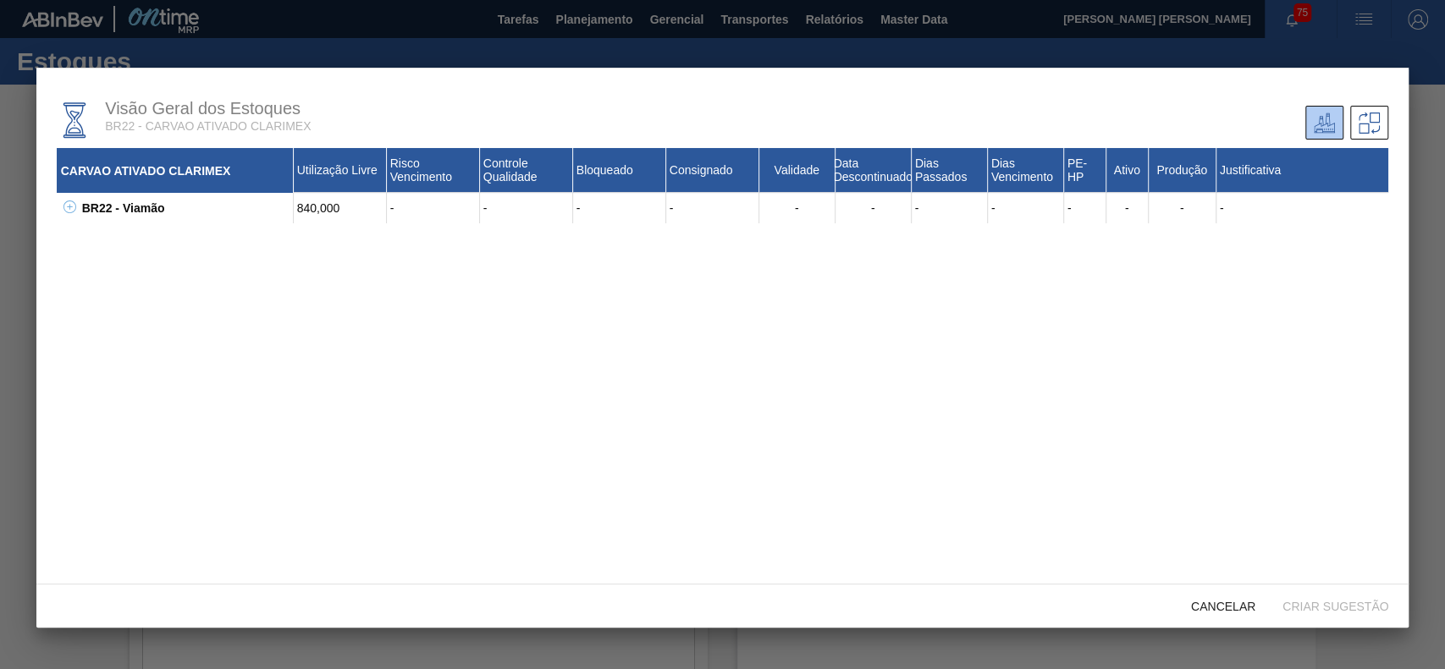
click at [69, 206] on icon at bounding box center [69, 207] width 13 height 13
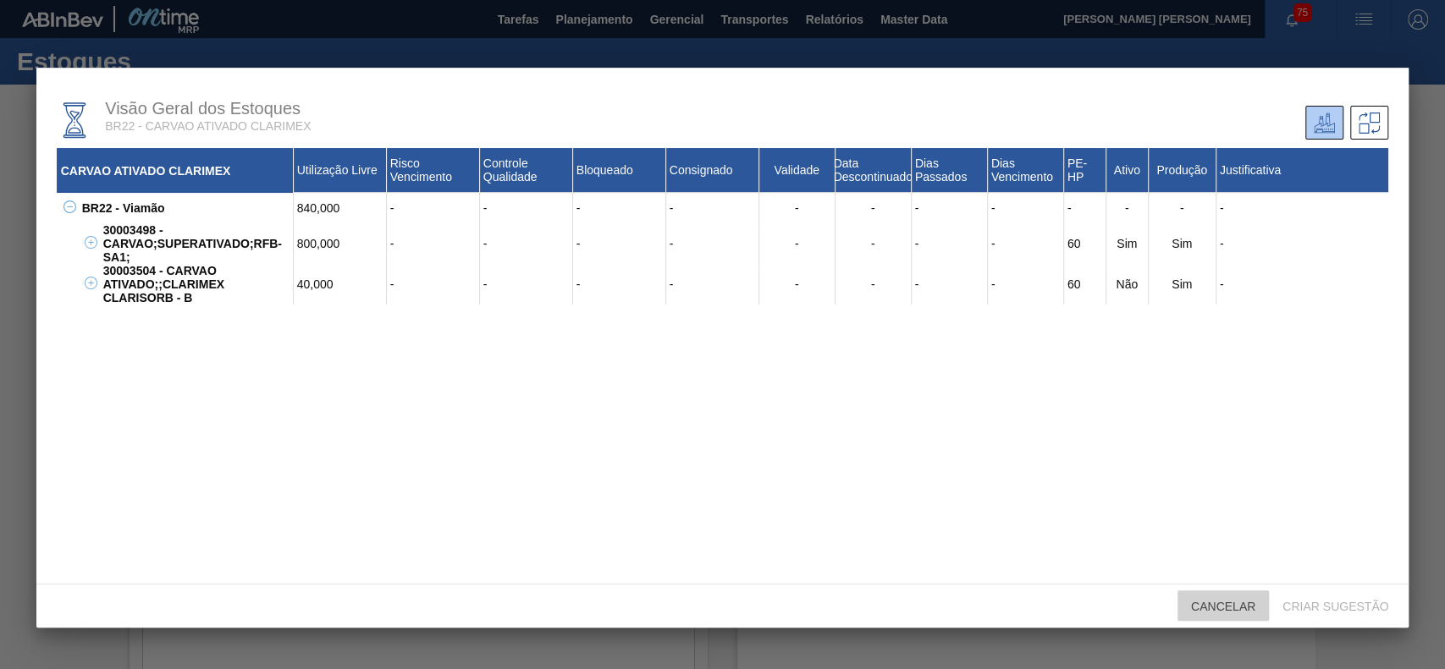
click at [1227, 600] on span "Cancelar" at bounding box center [1222, 607] width 91 height 14
drag, startPoint x: 138, startPoint y: 267, endPoint x: 129, endPoint y: 286, distance: 20.5
click at [103, 273] on div "30003504 - CARVAO ATIVADO;;CLARIMEX CLARISORB - B" at bounding box center [196, 284] width 195 height 41
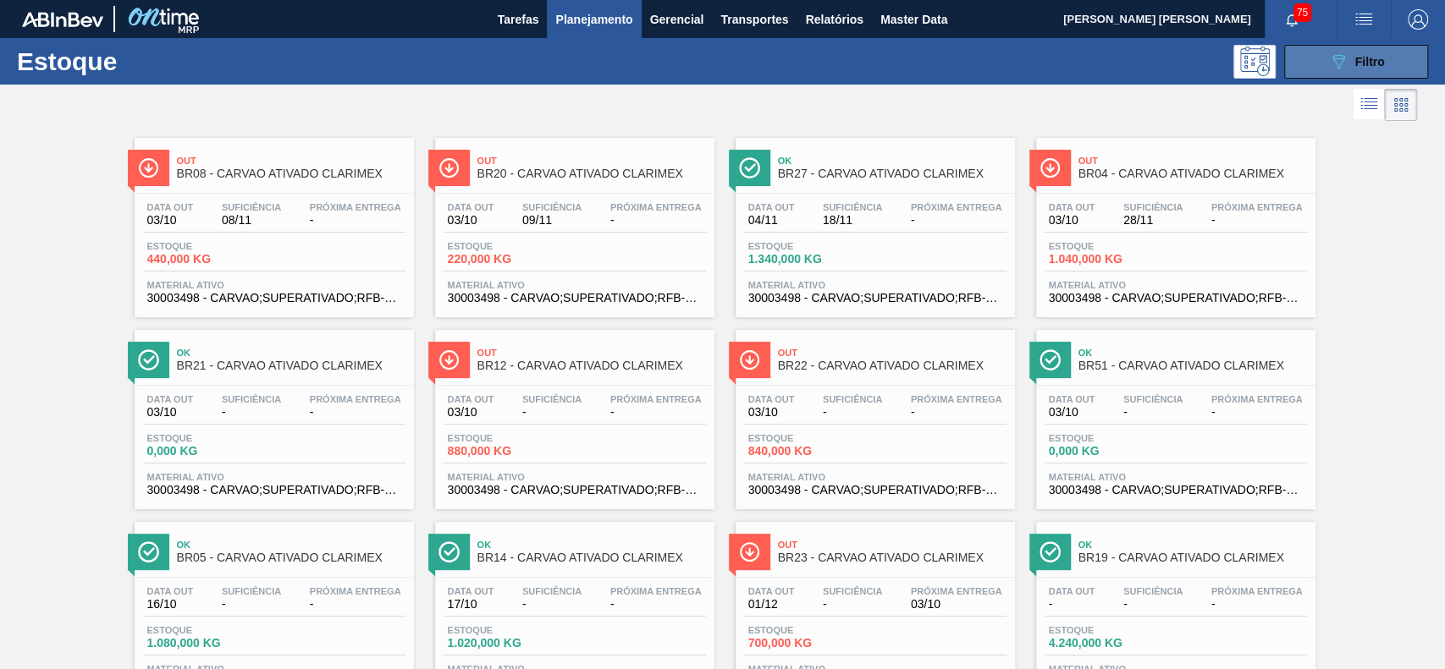
click at [1312, 68] on button "089F7B8B-B2A5-4AFE-B5C0-19BA573D28AC Filtro" at bounding box center [1356, 62] width 144 height 34
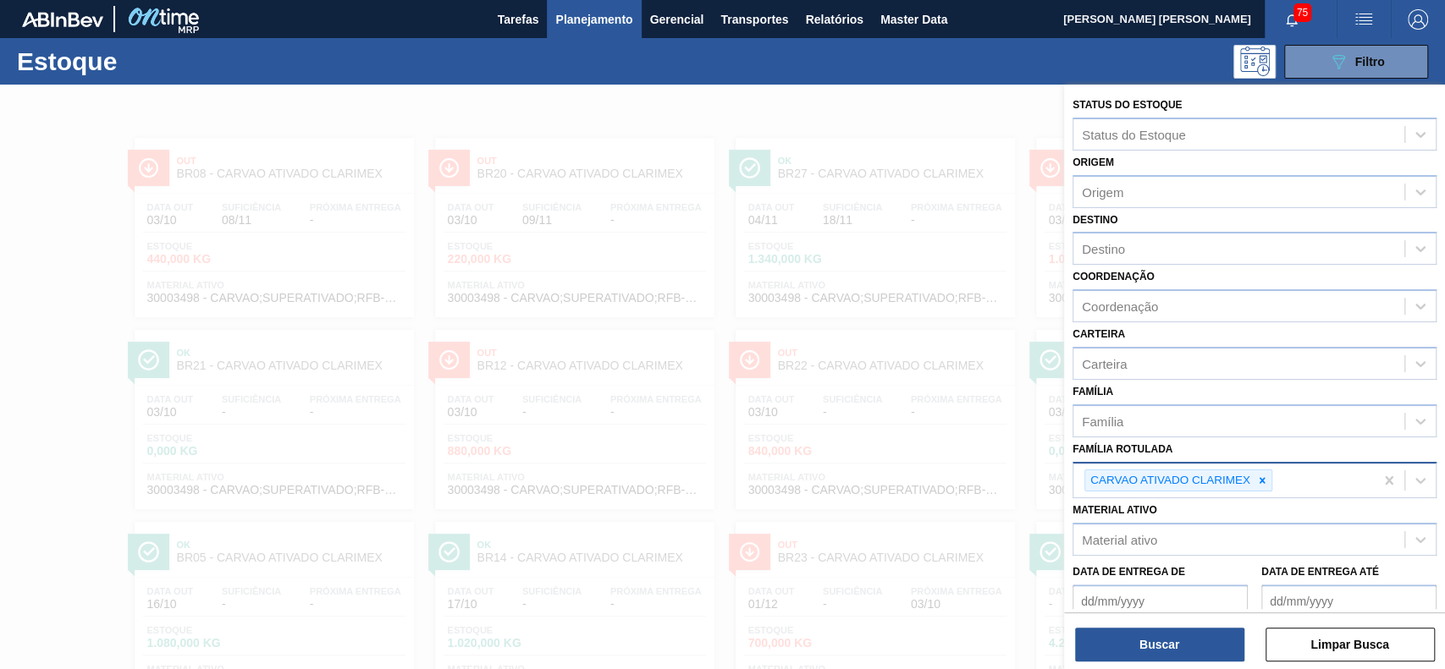
click at [1260, 475] on icon at bounding box center [1262, 481] width 12 height 12
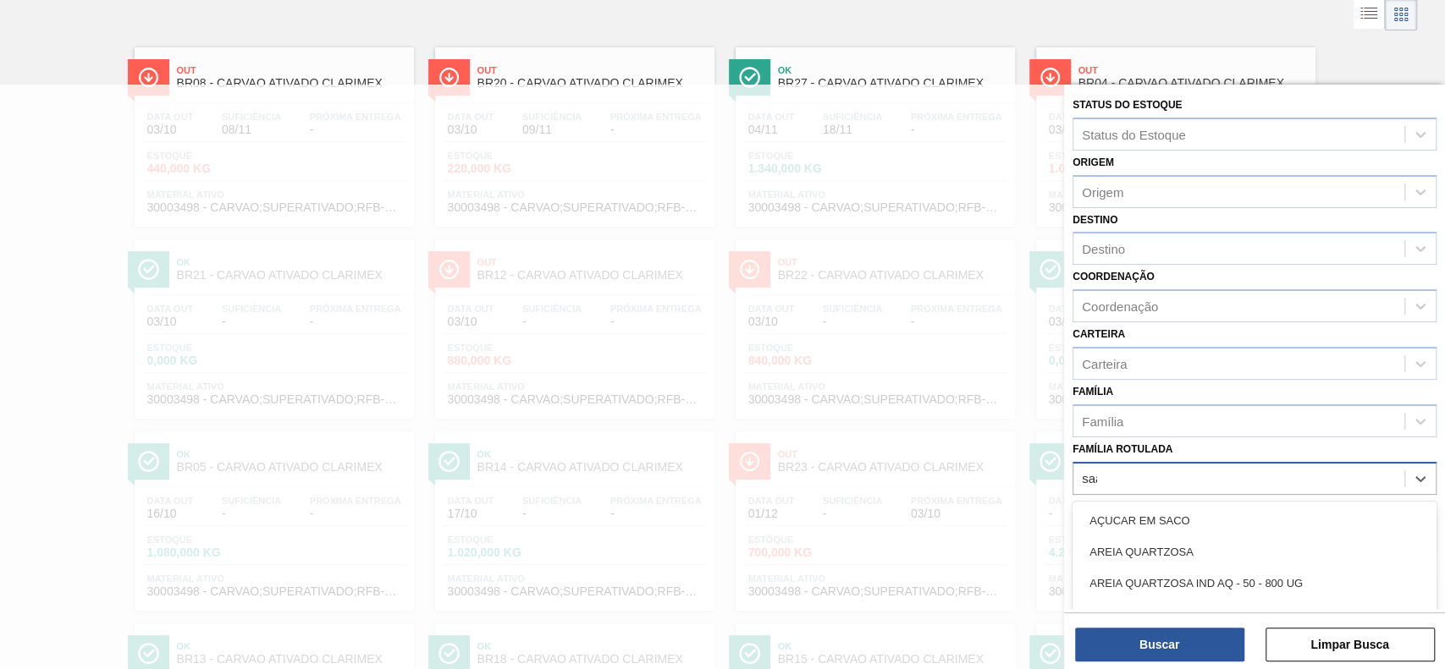
scroll to position [91, 0]
type Rotulada "saaz us"
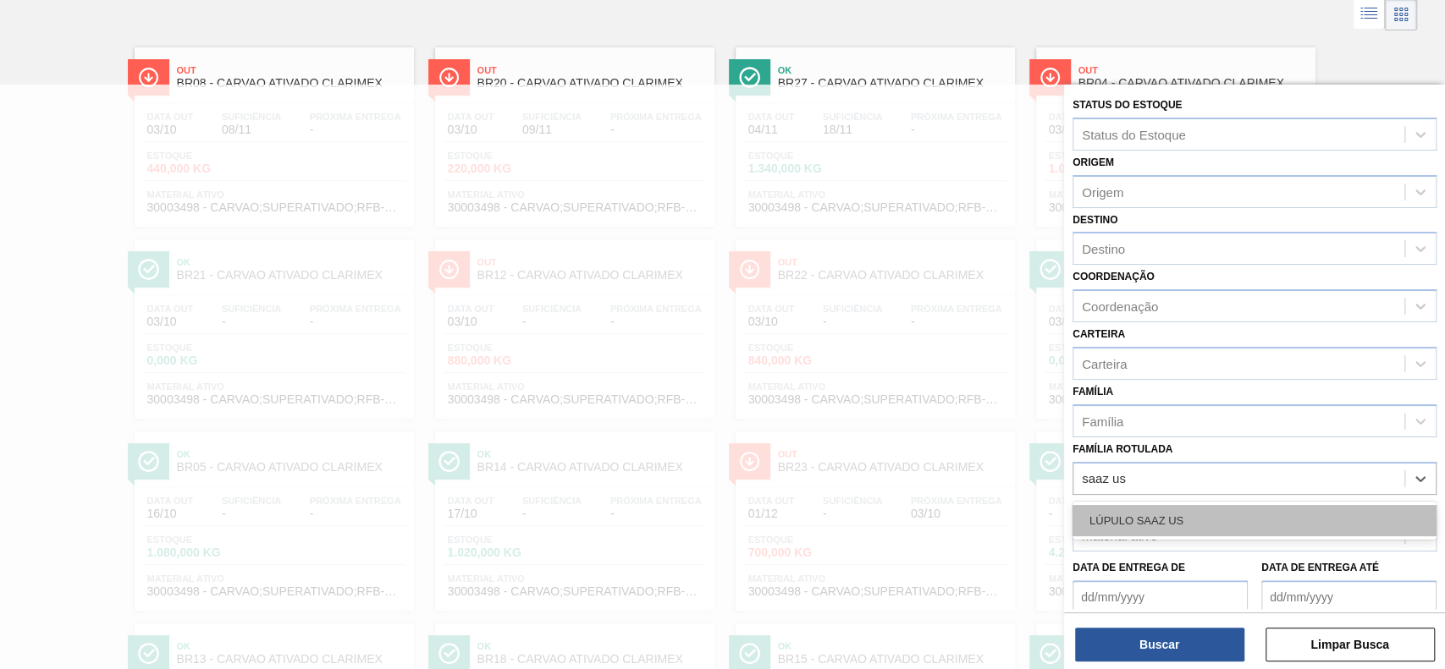
click at [1124, 529] on div "LÚPULO SAAZ US" at bounding box center [1254, 520] width 364 height 31
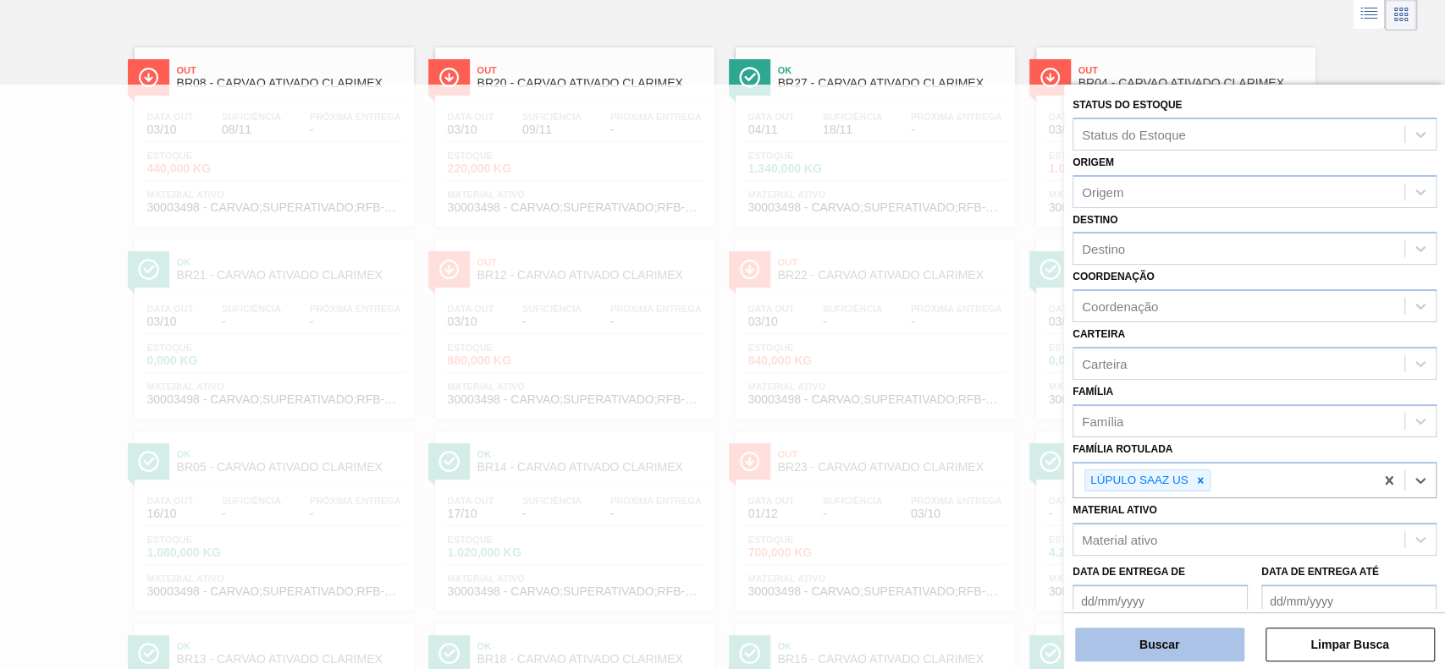
click at [1180, 649] on button "Buscar" at bounding box center [1159, 645] width 169 height 34
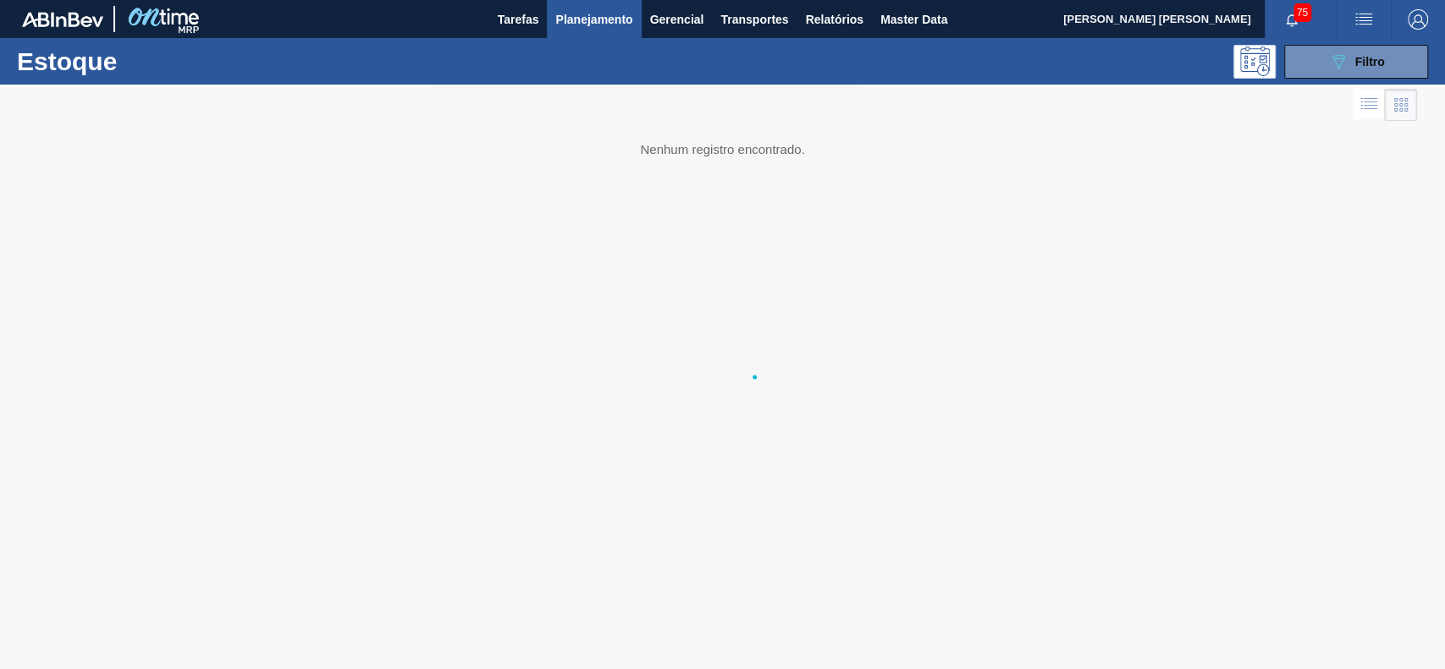
scroll to position [0, 0]
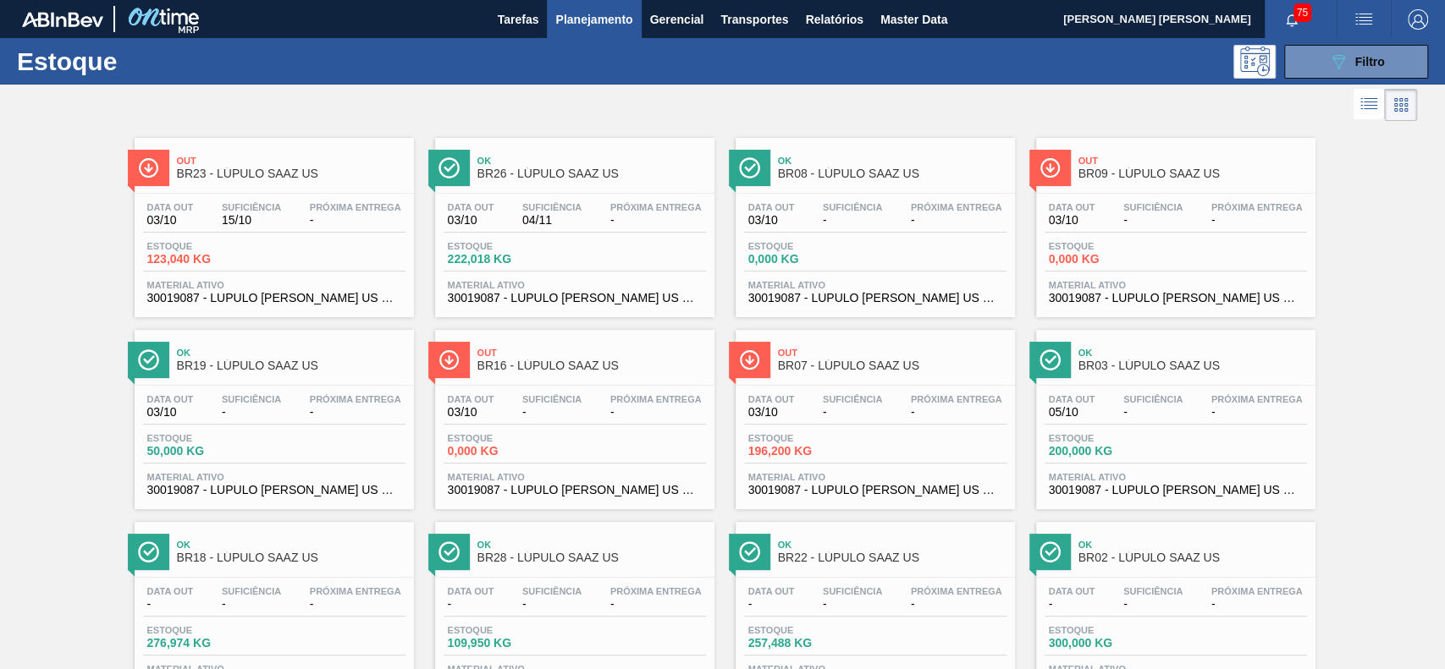
click at [616, 24] on span "Planejamento" at bounding box center [593, 19] width 77 height 20
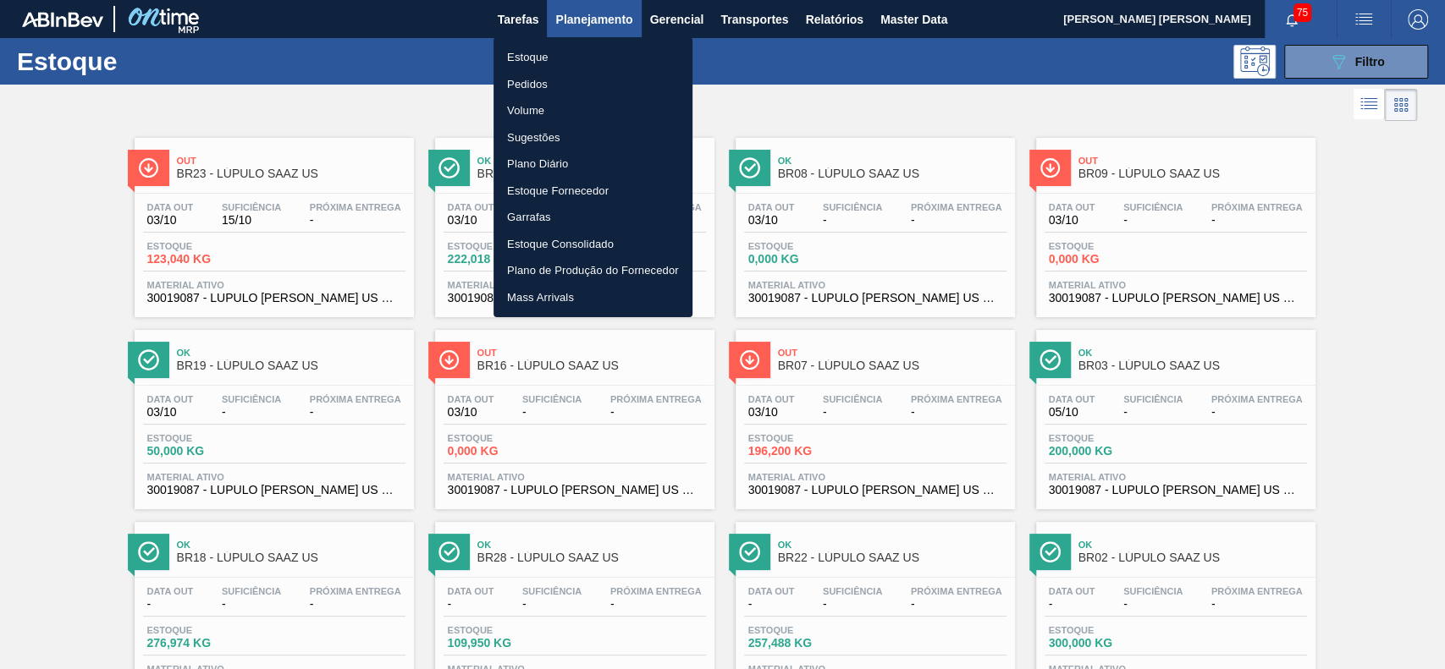
drag, startPoint x: 550, startPoint y: 86, endPoint x: 759, endPoint y: 281, distance: 285.7
click at [550, 86] on li "Pedidos" at bounding box center [592, 84] width 199 height 27
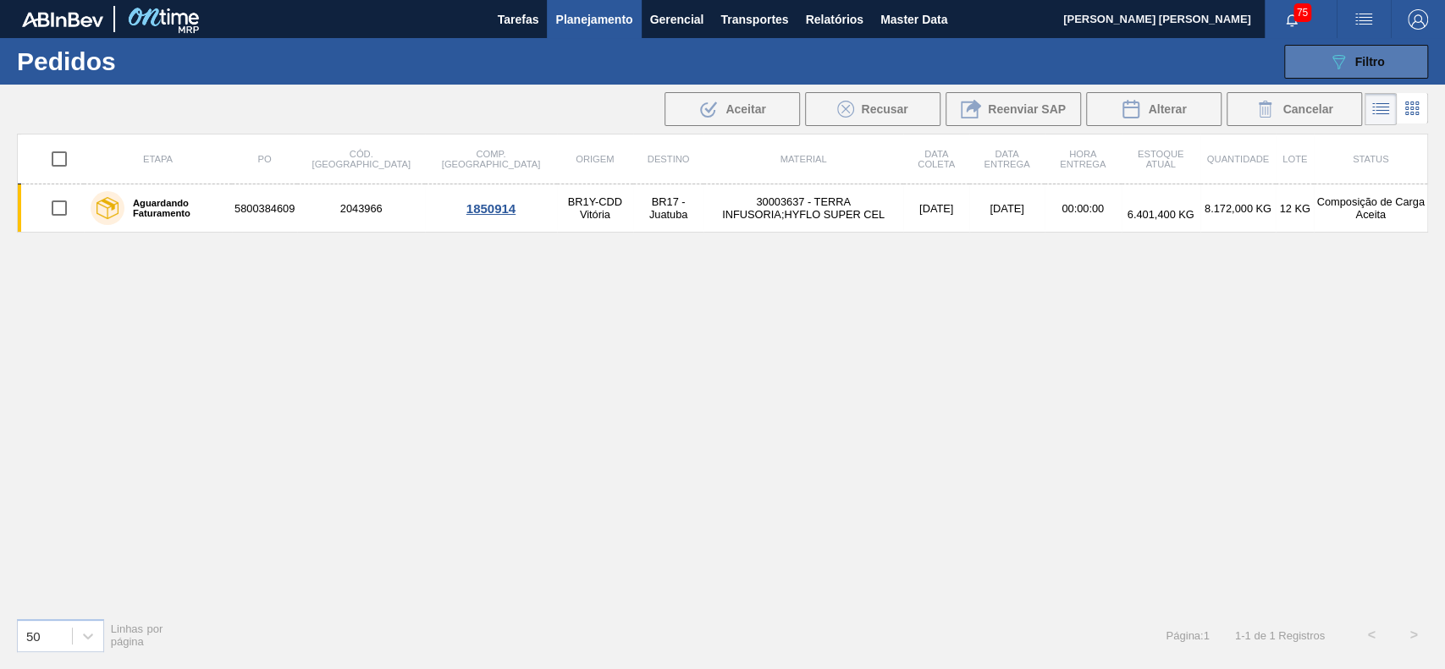
click at [1316, 63] on button "089F7B8B-B2A5-4AFE-B5C0-19BA573D28AC Filtro" at bounding box center [1356, 62] width 144 height 34
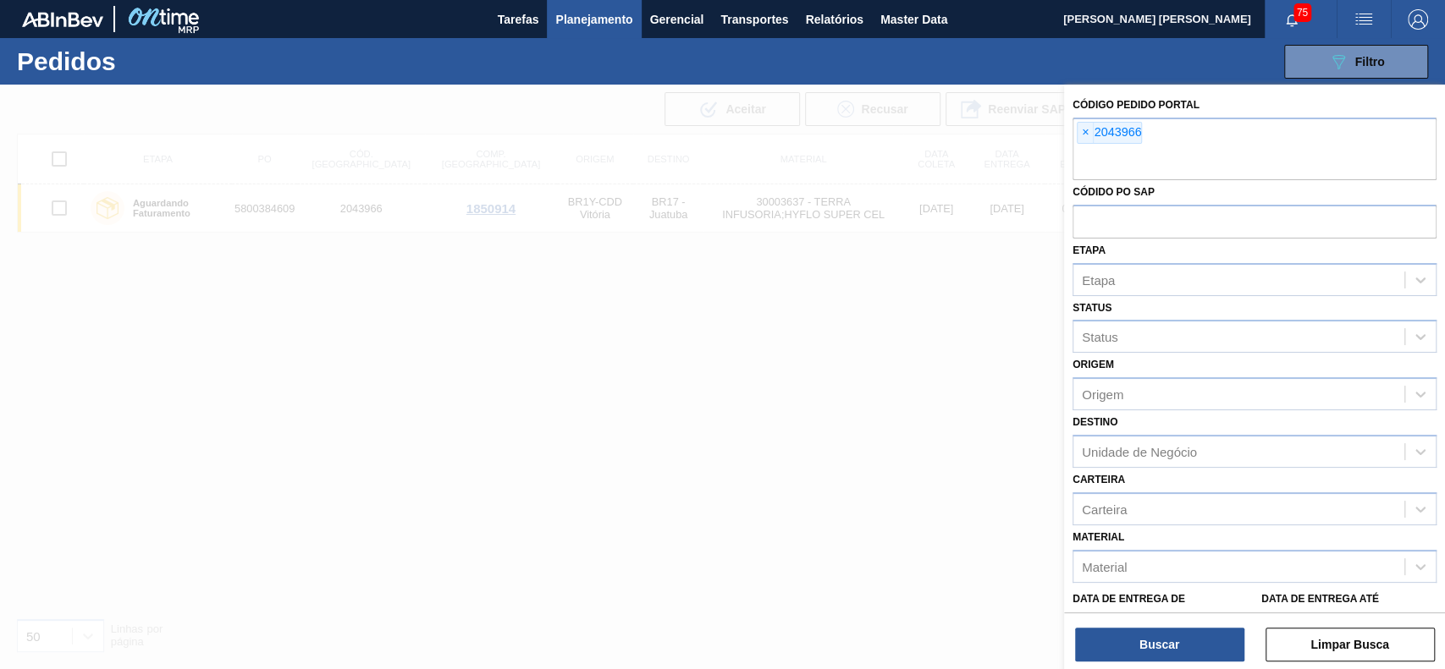
click at [1082, 112] on div "Código Pedido Portal × 2043966" at bounding box center [1254, 136] width 364 height 87
click at [1083, 127] on span "×" at bounding box center [1085, 133] width 16 height 20
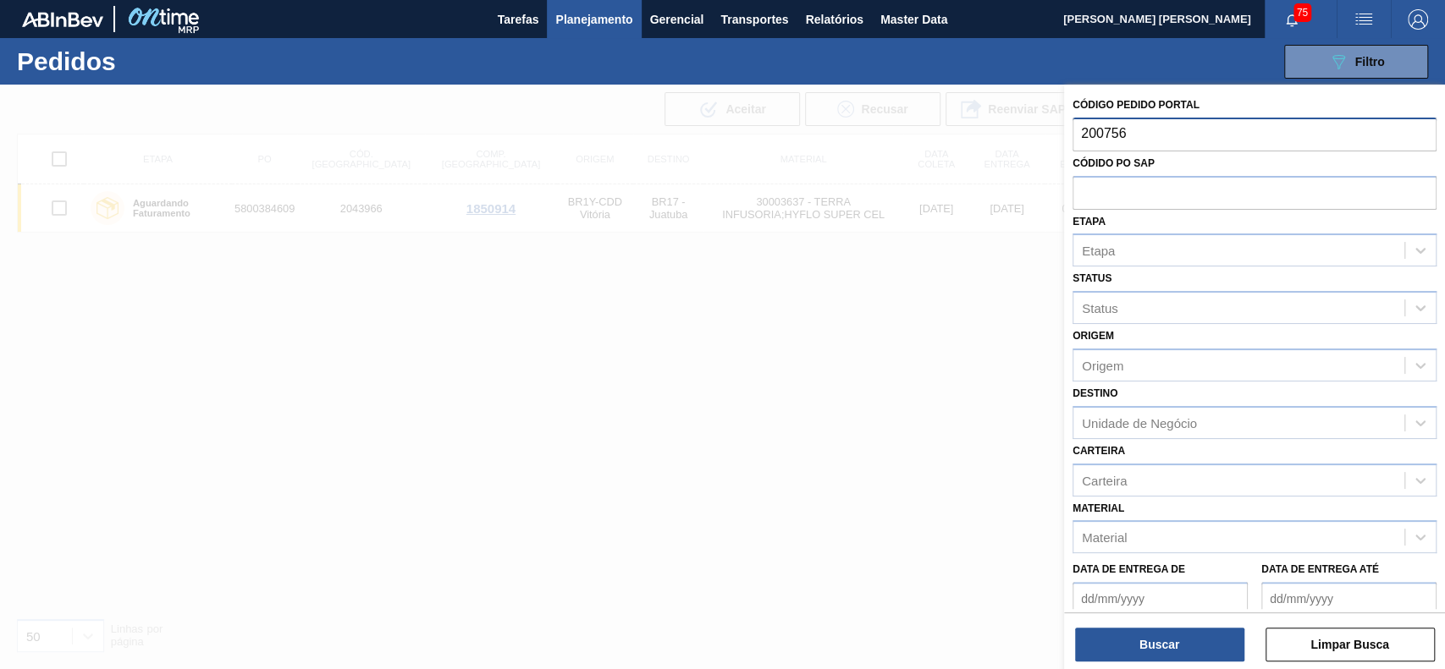
type input "2007562"
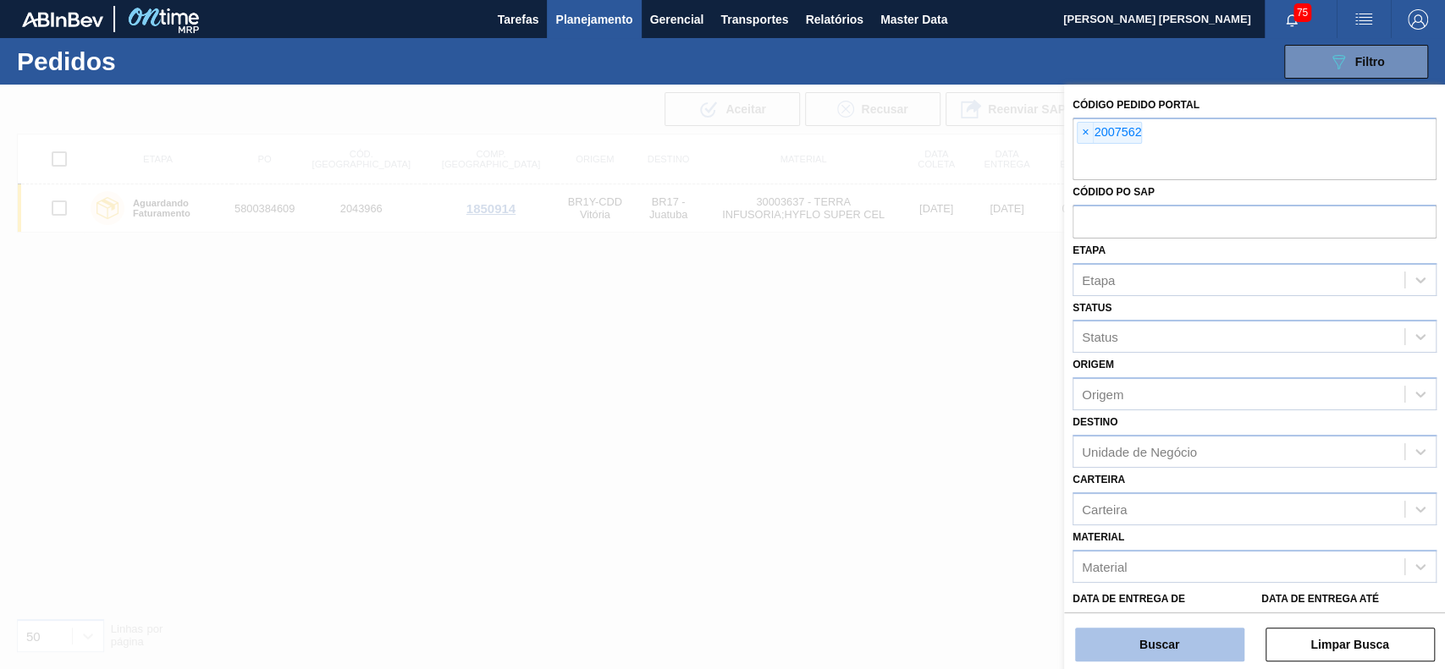
click at [1088, 640] on button "Buscar" at bounding box center [1159, 645] width 169 height 34
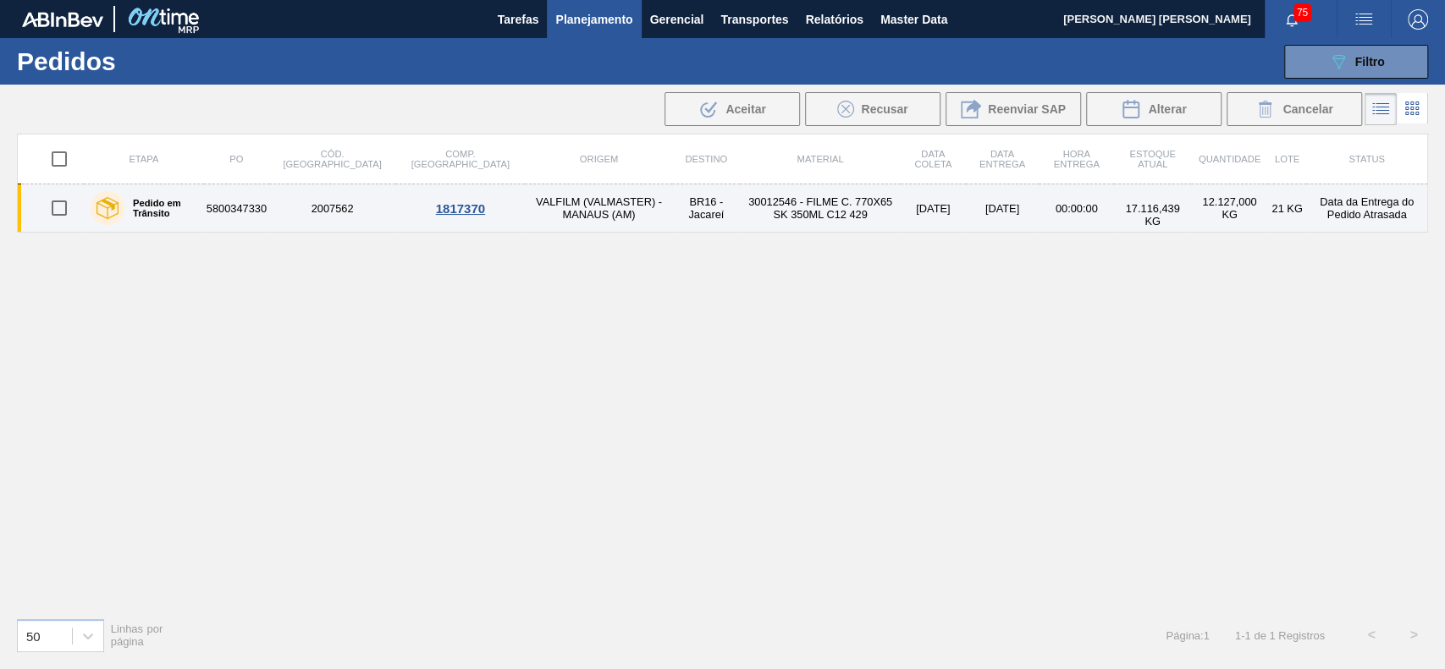
click at [839, 195] on td "30012546 - FILME C. 770X65 SK 350ML C12 429" at bounding box center [820, 209] width 161 height 48
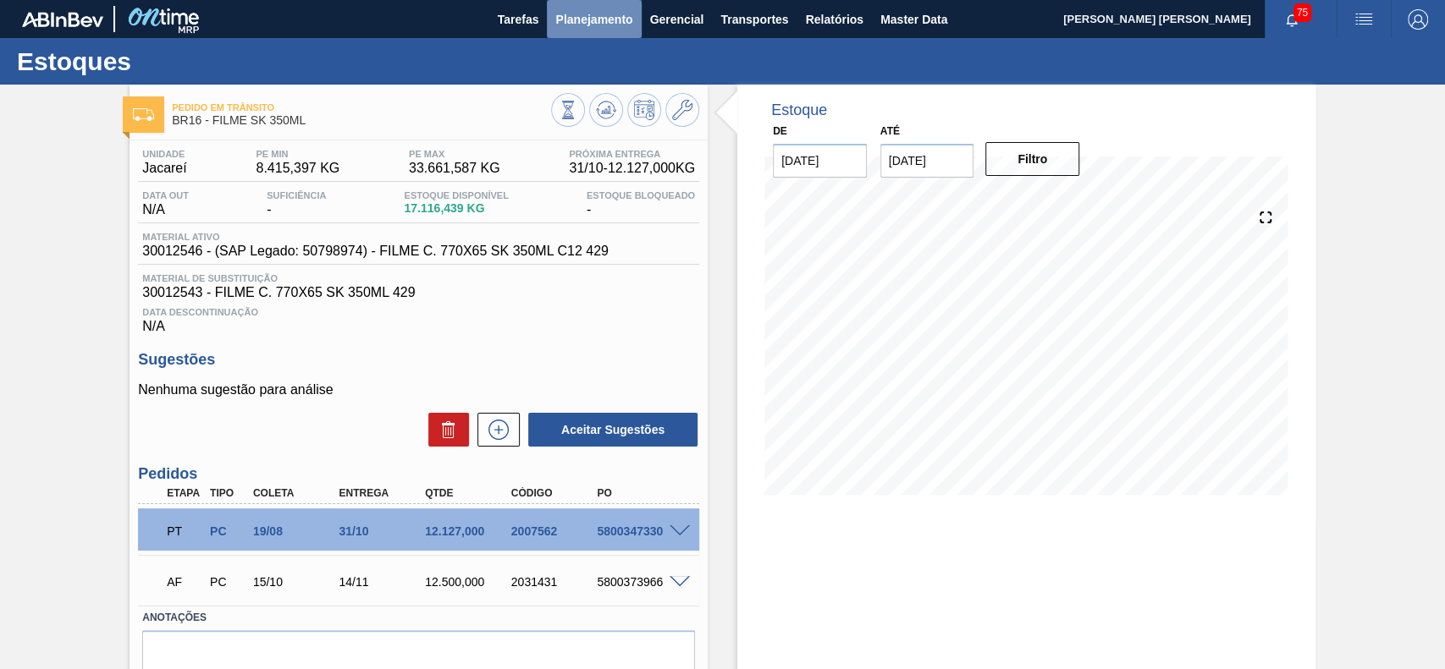
click at [588, 27] on span "Planejamento" at bounding box center [593, 19] width 77 height 20
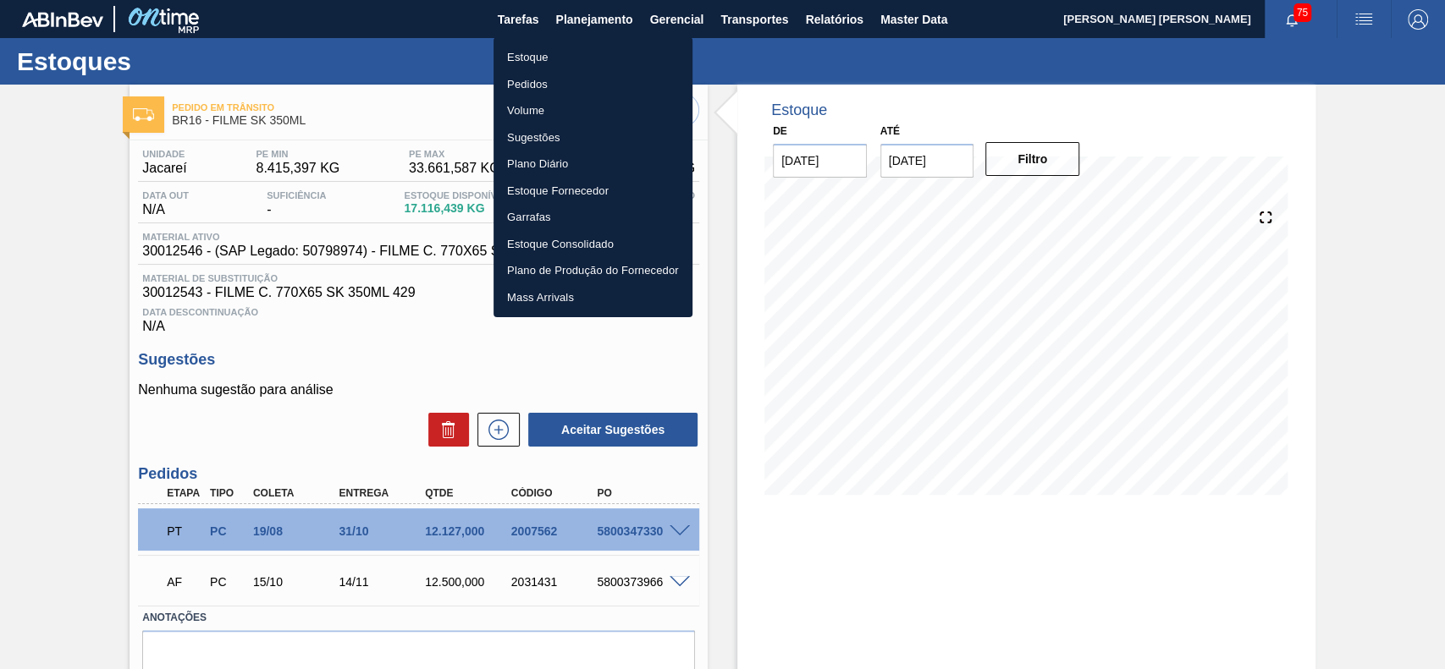
click at [589, 64] on li "Estoque" at bounding box center [592, 57] width 199 height 27
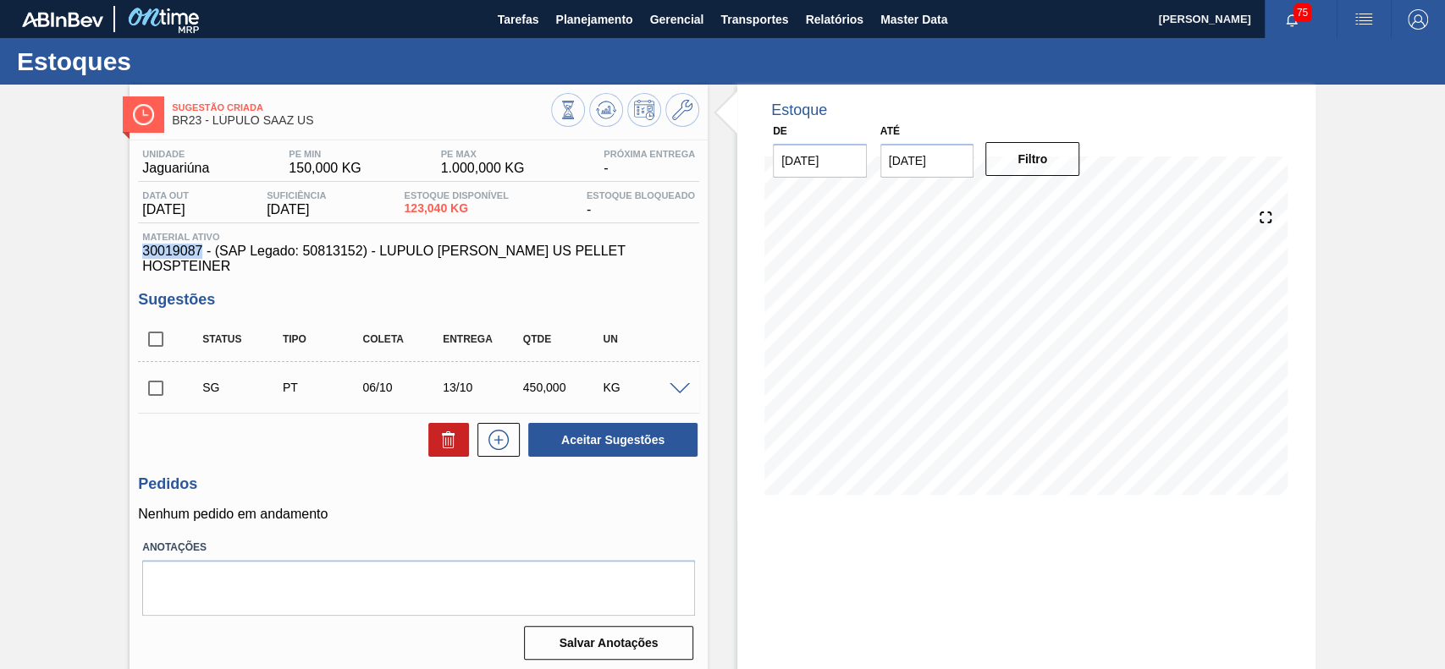
drag, startPoint x: 203, startPoint y: 245, endPoint x: 144, endPoint y: 251, distance: 59.5
click at [144, 251] on span "30019087 - (SAP Legado: 50813152) - LUPULO REG SAAZ US PELLET HOSPTEINER" at bounding box center [418, 259] width 553 height 30
copy span "30019087"
click at [262, 273] on div "Unidade Jaguariúna PE MIN 150,000 KG PE MAX 1.000,000 KG Próxima Entrega - Data…" at bounding box center [418, 404] width 578 height 526
